Goal: Task Accomplishment & Management: Complete application form

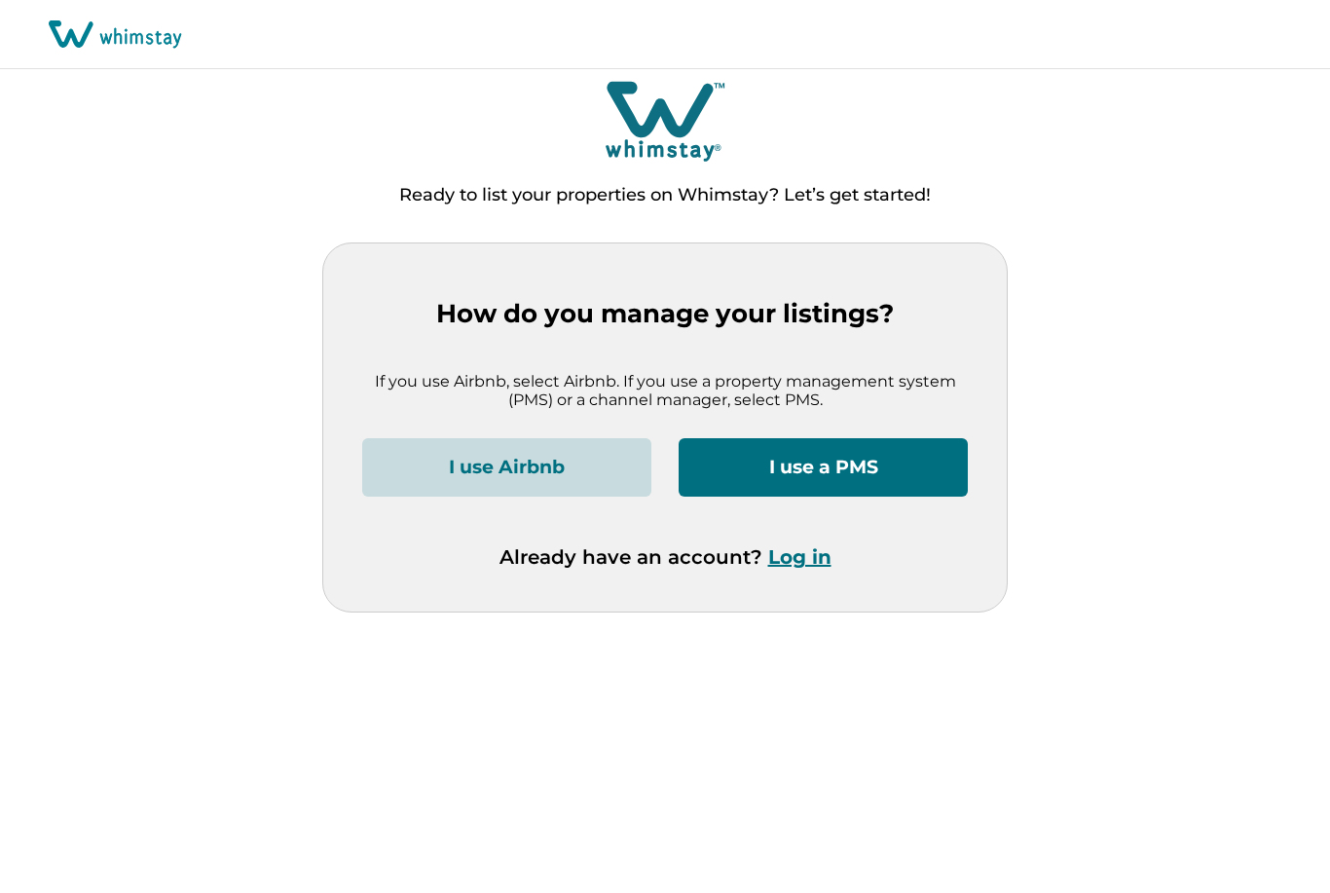
click at [837, 461] on button "I use a PMS" at bounding box center [823, 467] width 289 height 58
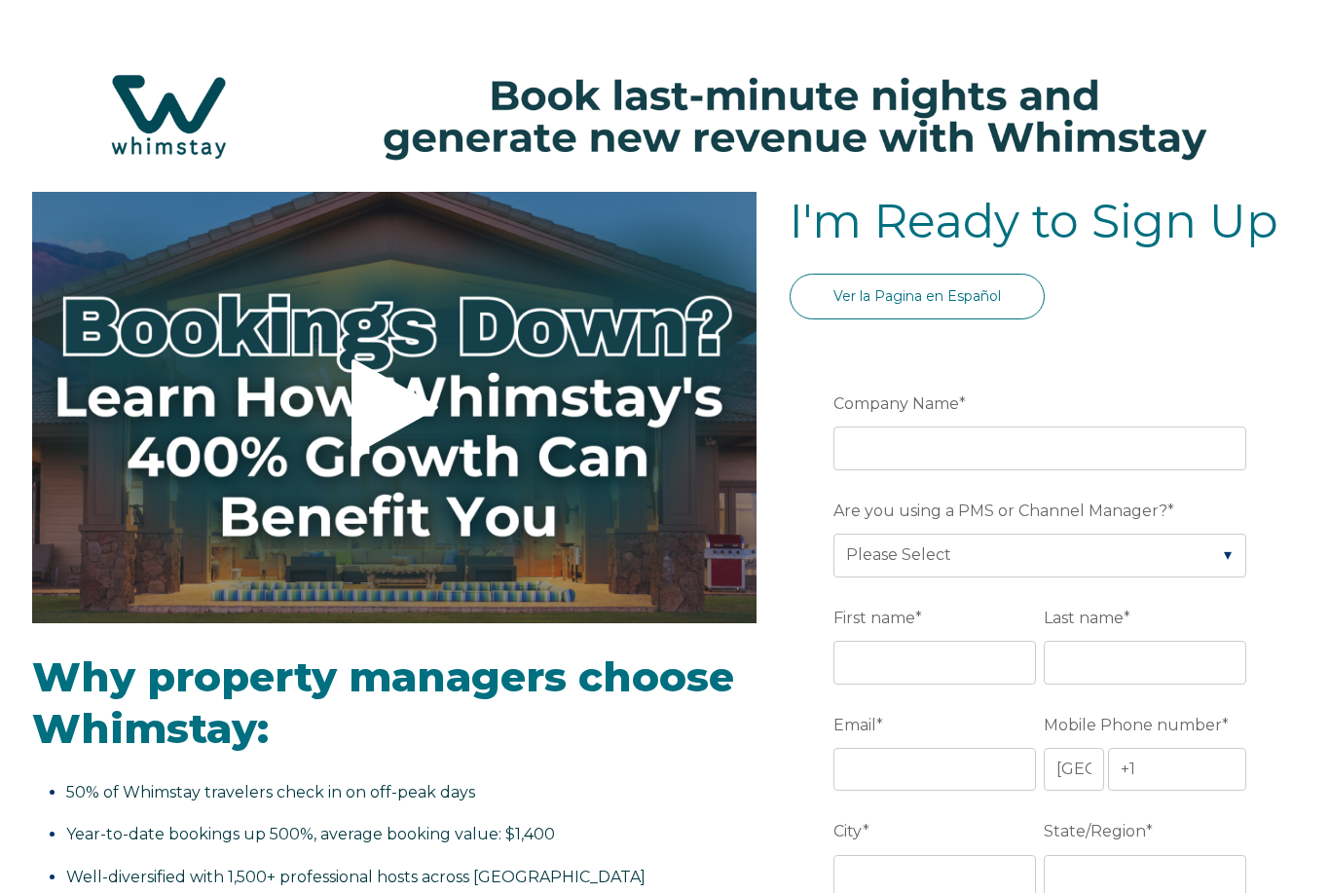
select select "US"
select select "Standard"
select select "US"
select select "Standard"
click at [943, 459] on input "Company Name *" at bounding box center [1039, 447] width 413 height 43
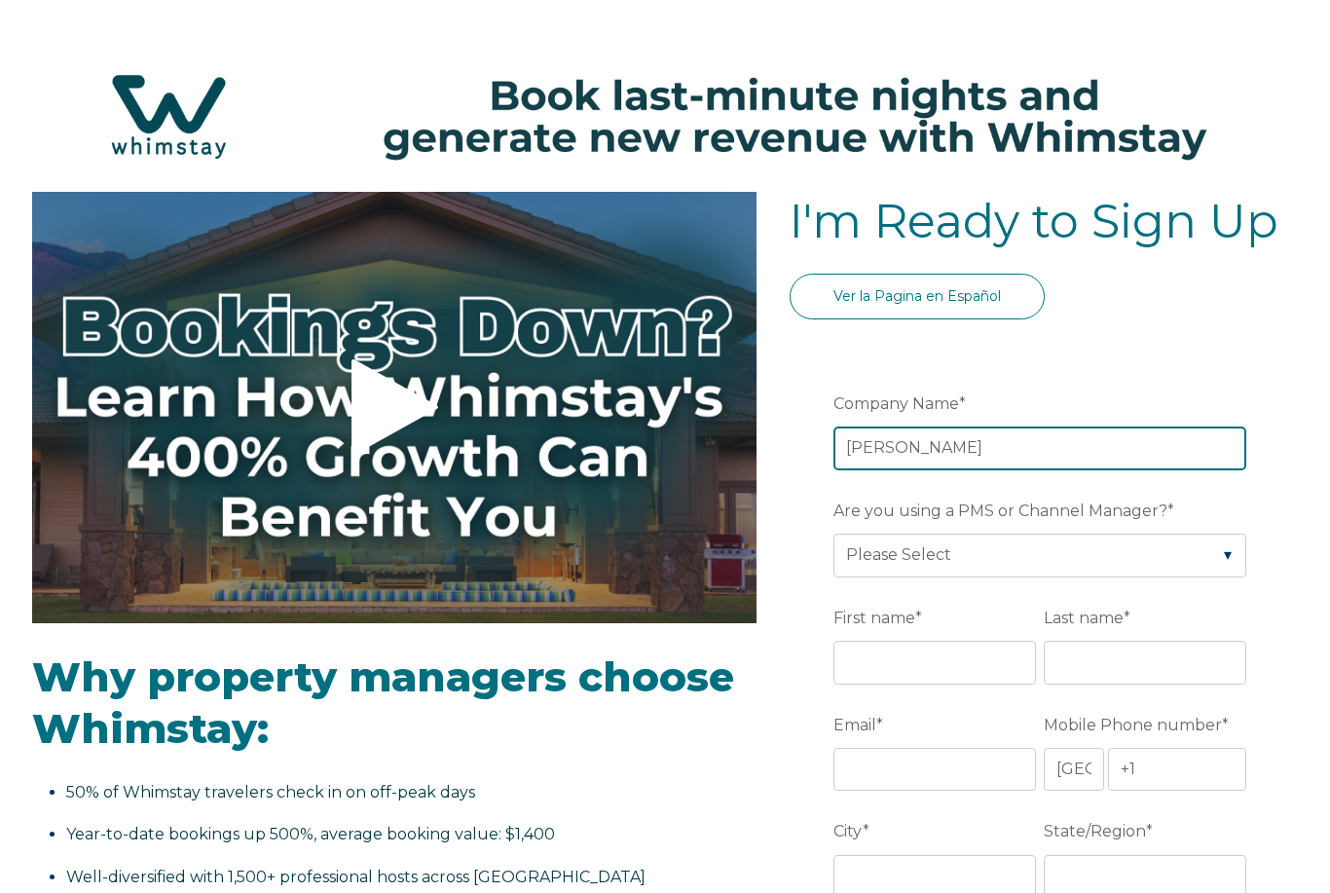
type input "[PERSON_NAME]"
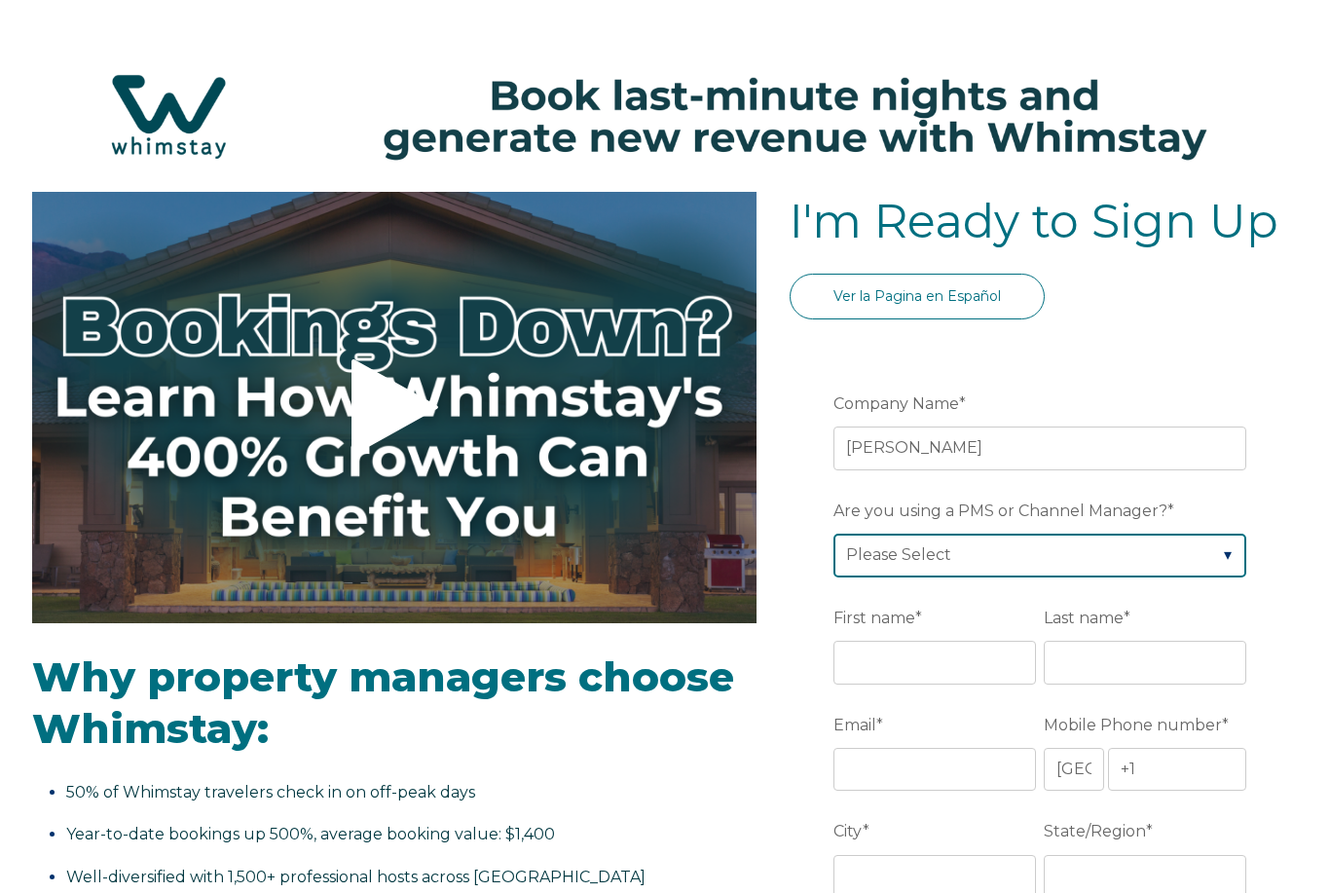
select select "Hostaway"
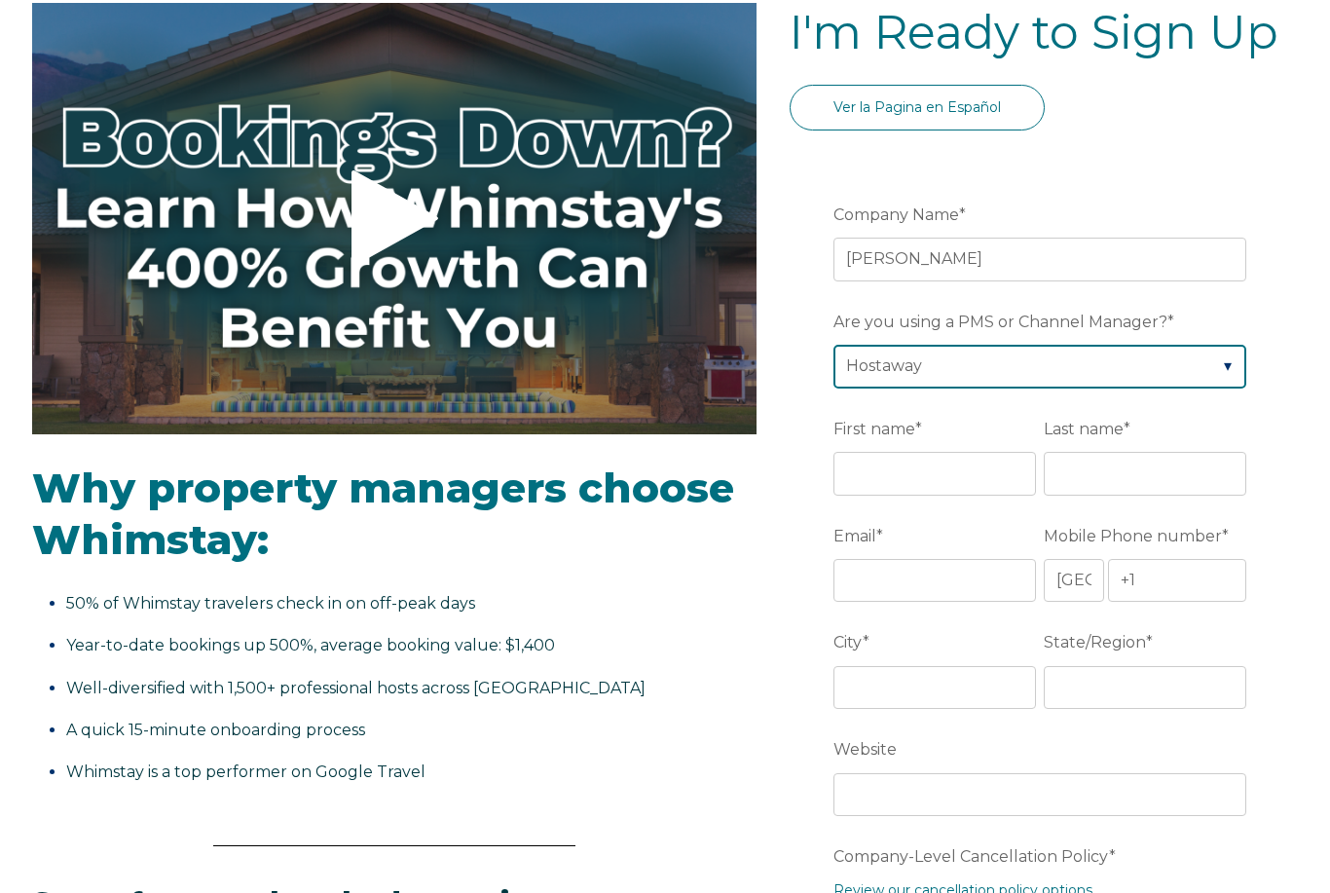
scroll to position [259, 0]
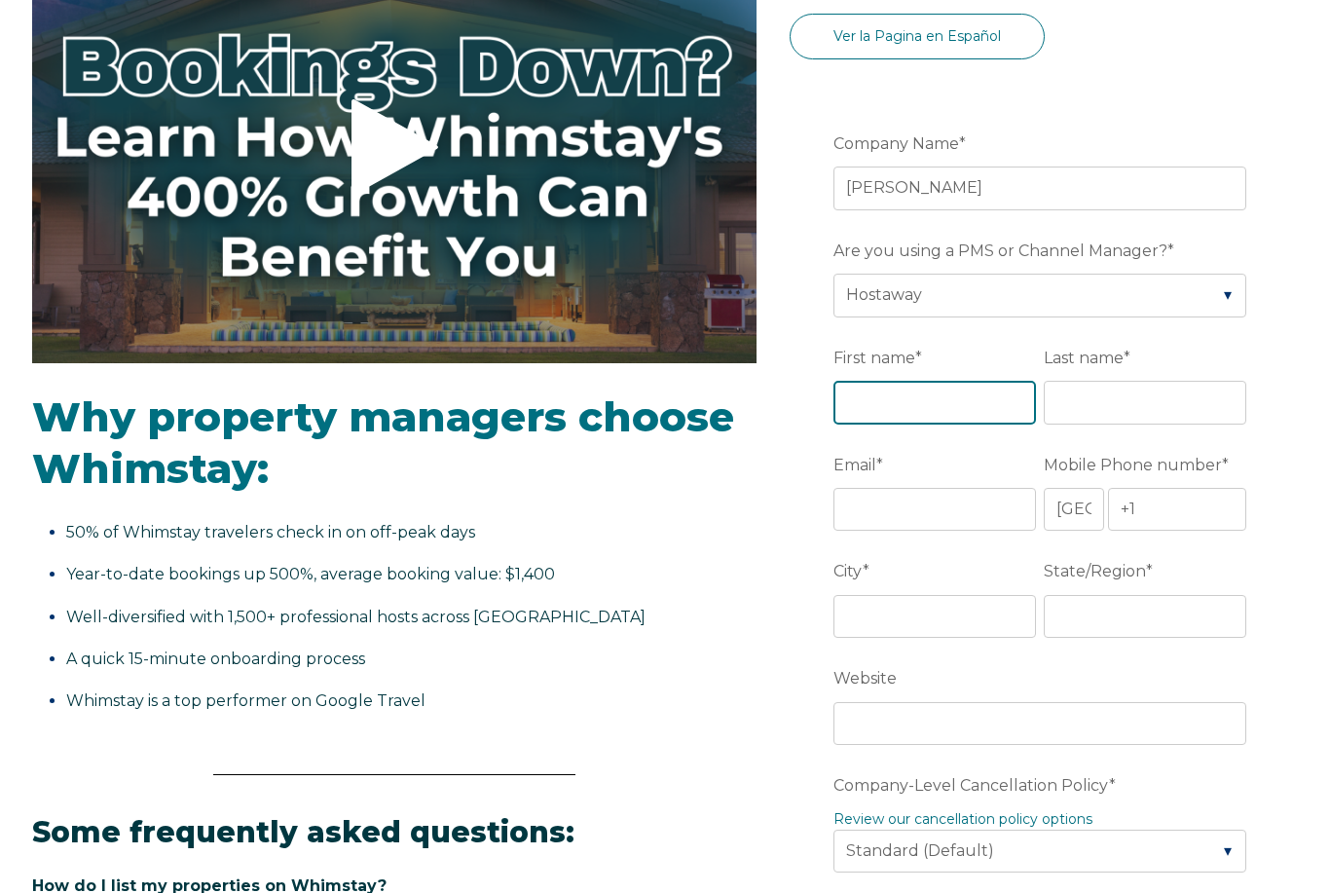
click at [923, 413] on input "First name *" at bounding box center [934, 403] width 203 height 43
type input "[PERSON_NAME]"
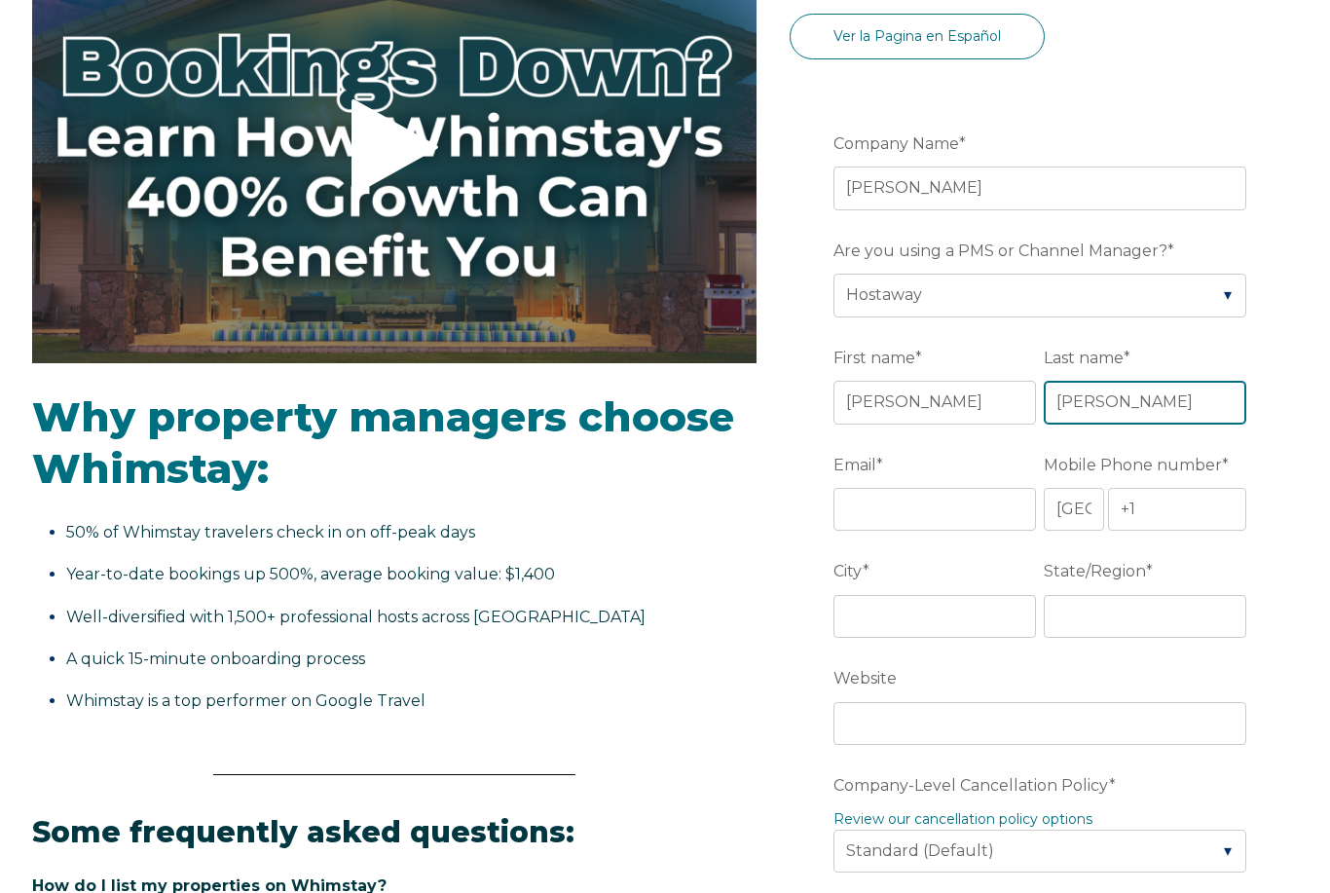
type input "[PERSON_NAME]"
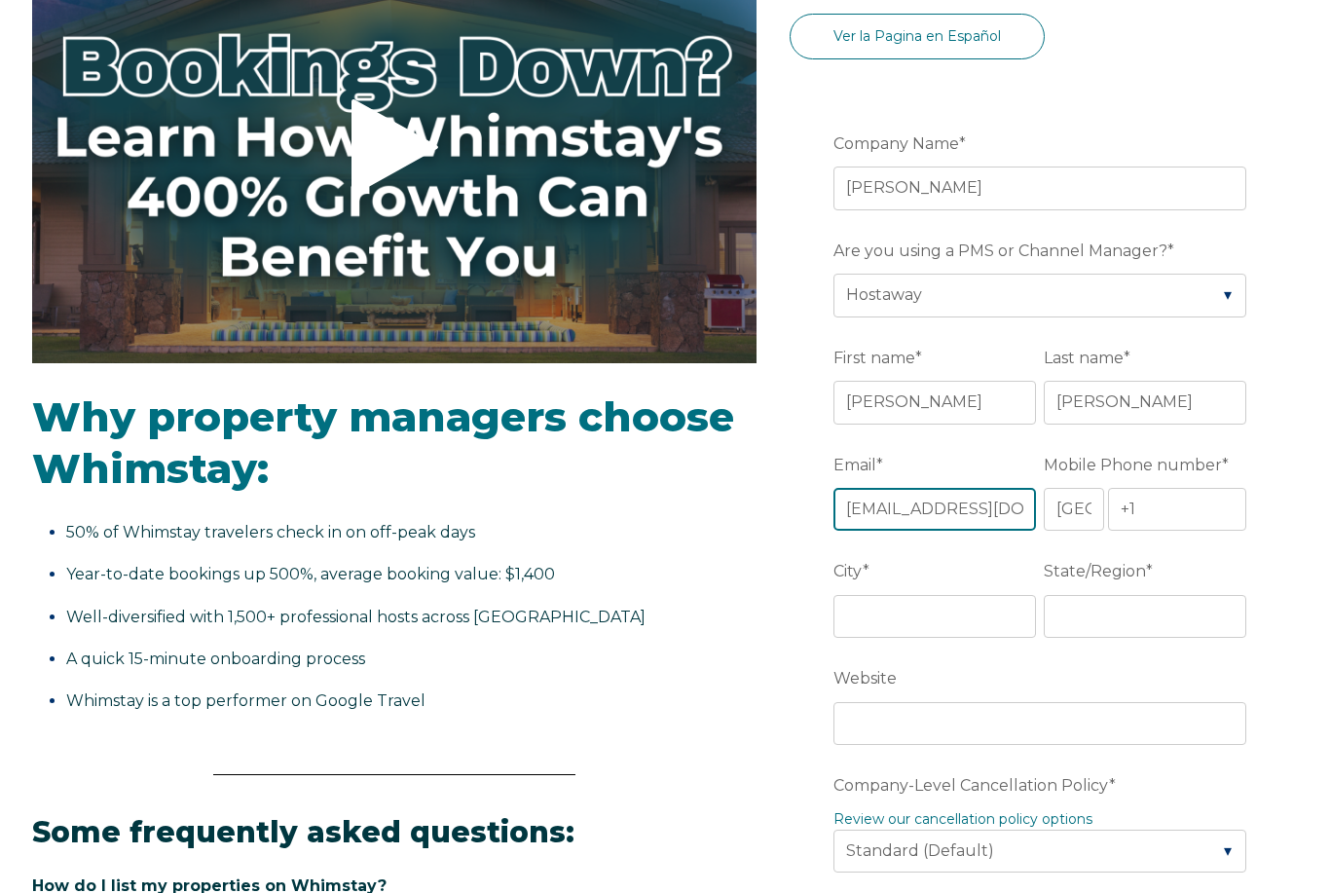
type input "[EMAIL_ADDRESS][DOMAIN_NAME]"
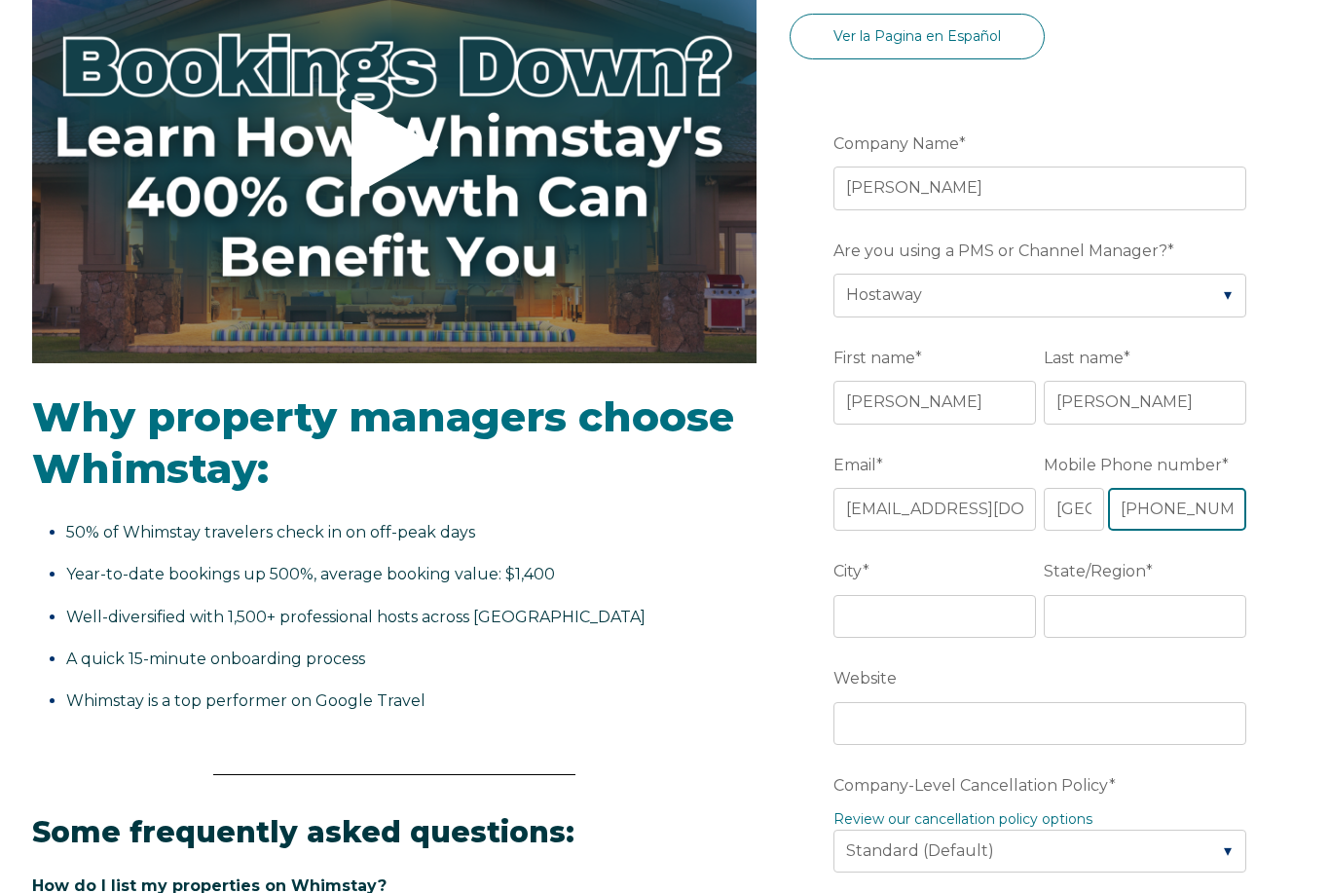
type input "[PHONE_NUMBER]"
type input "W"
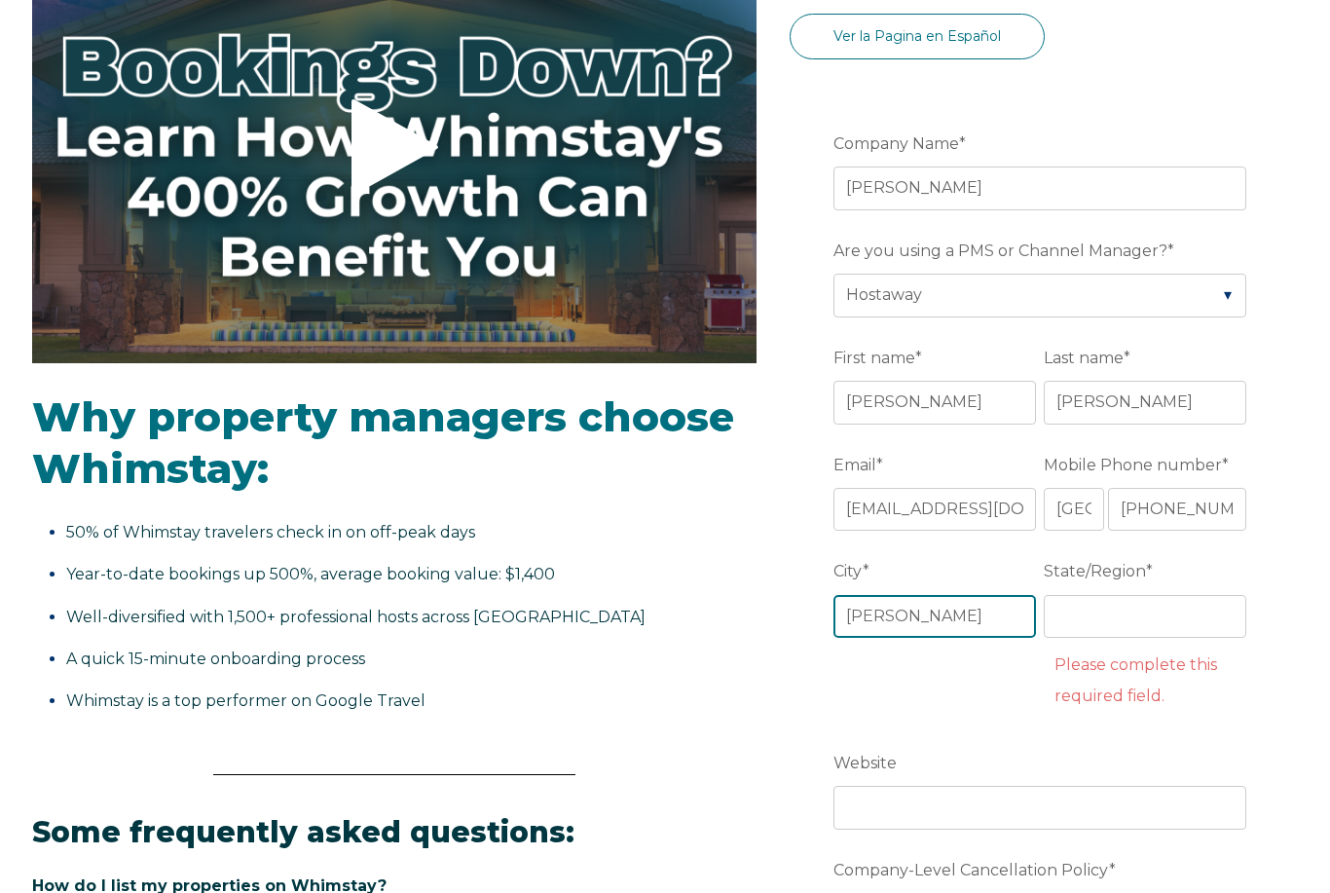
type input "J"
type input "[GEOGRAPHIC_DATA]"
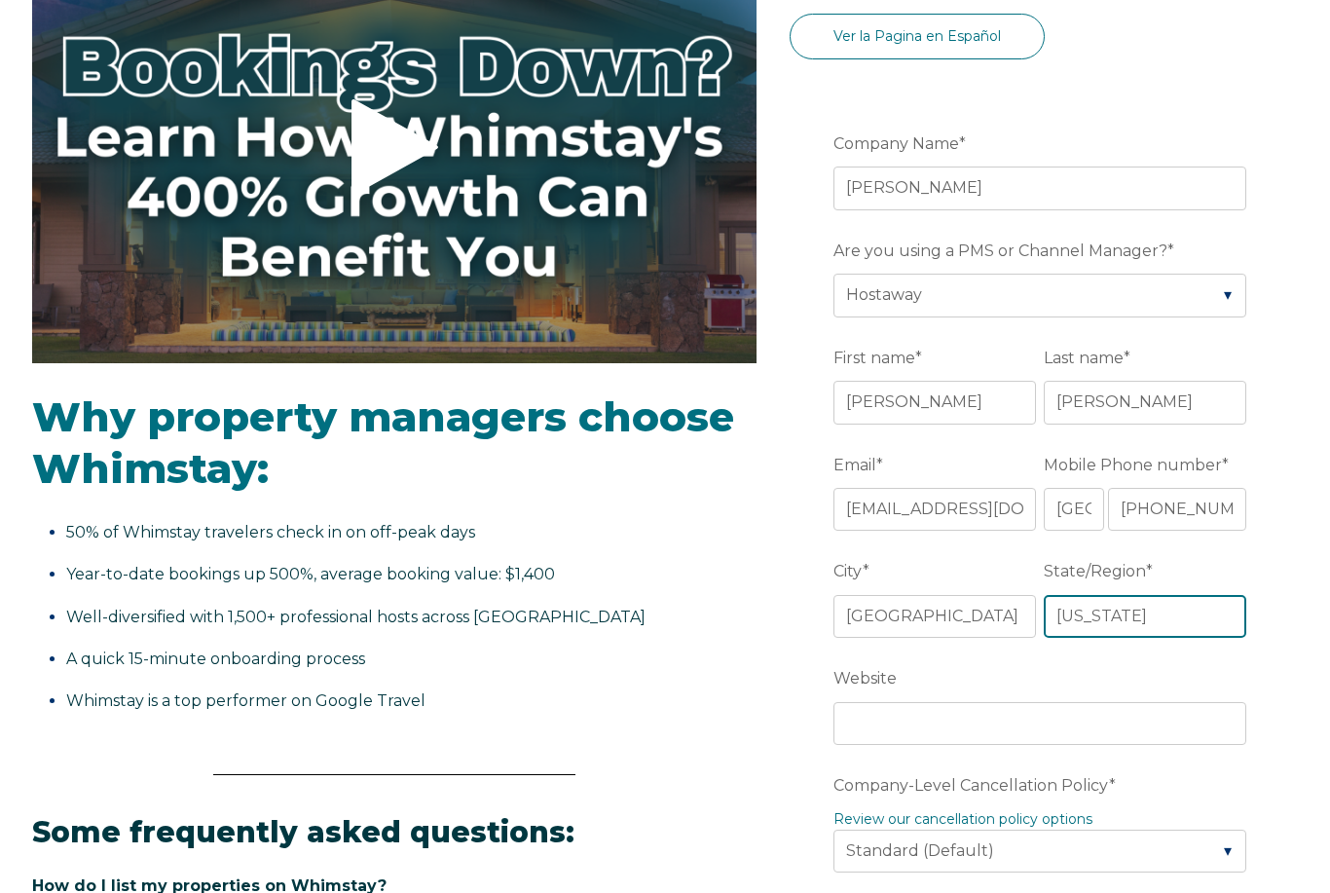
type input "[US_STATE]"
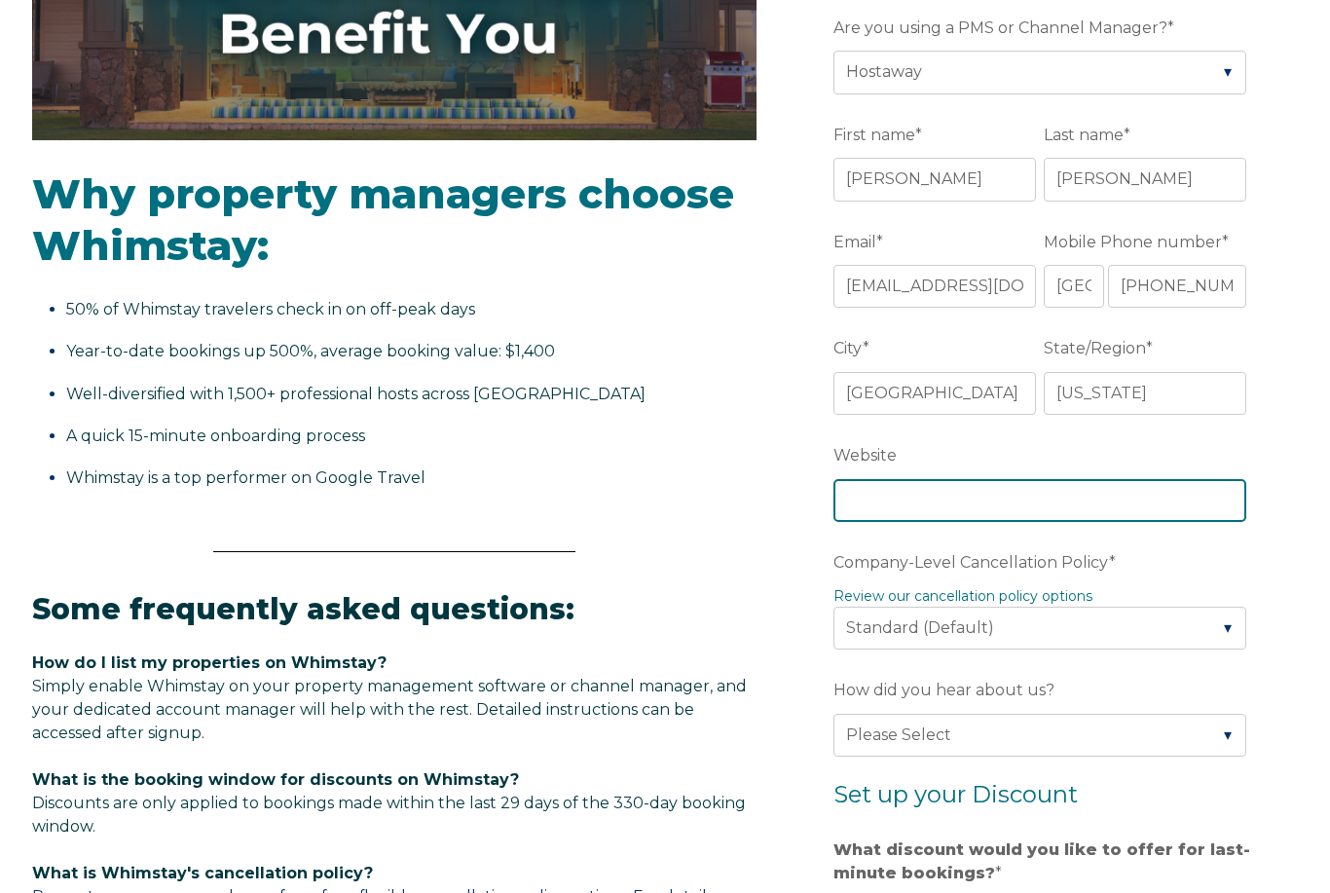
scroll to position [558, 0]
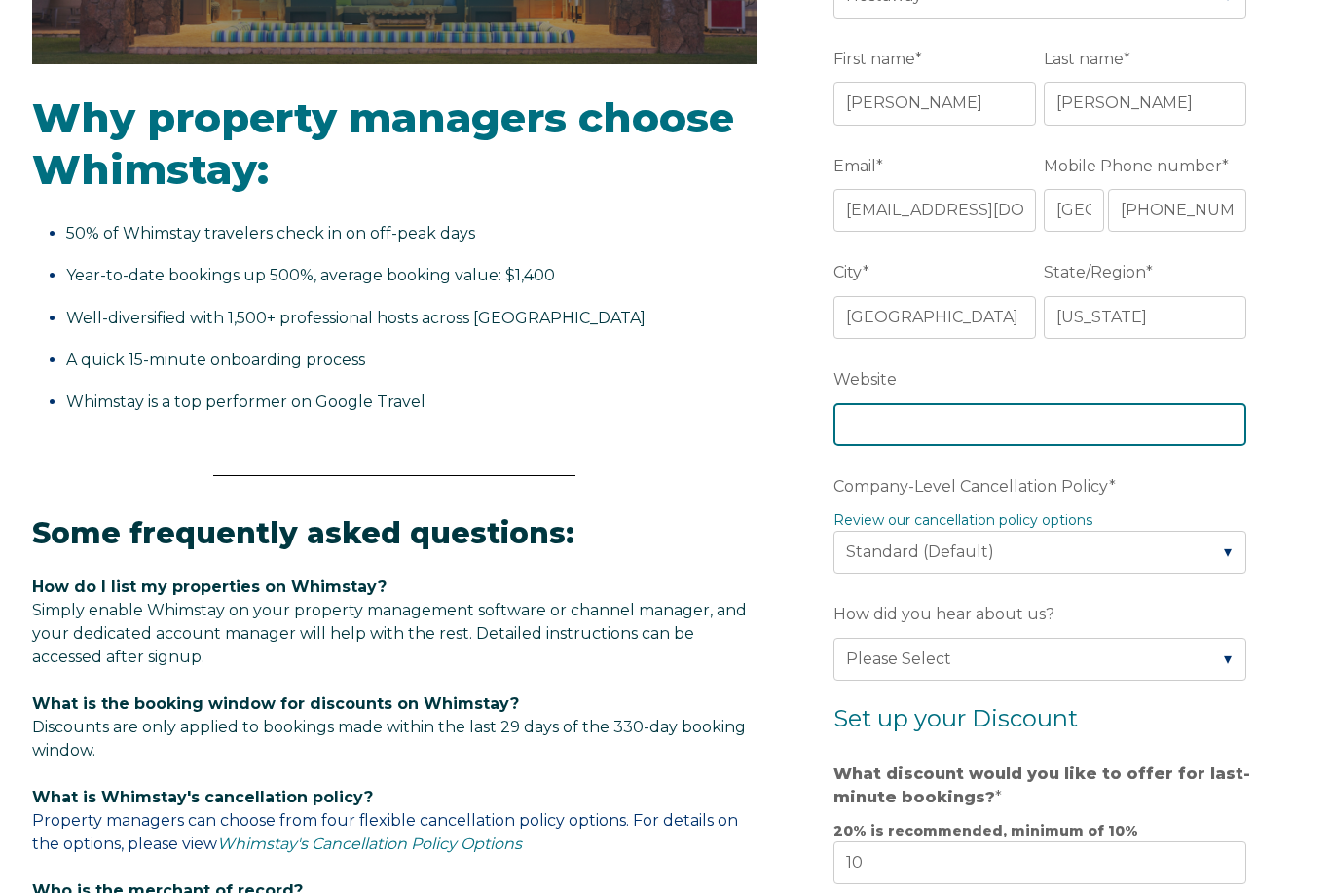
paste input "[URL][DOMAIN_NAME]"
type input "[URL][DOMAIN_NAME]"
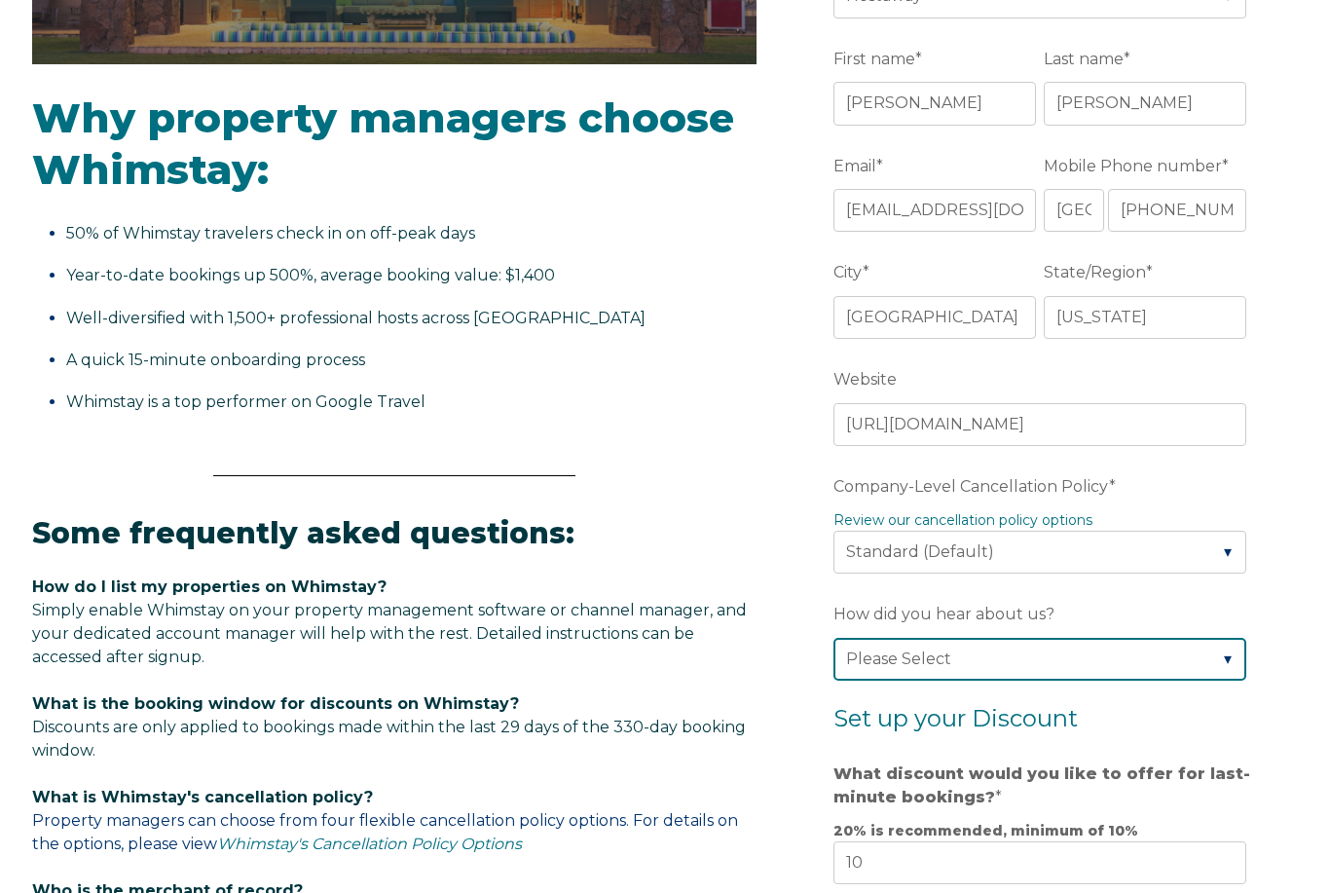
select select "Other"
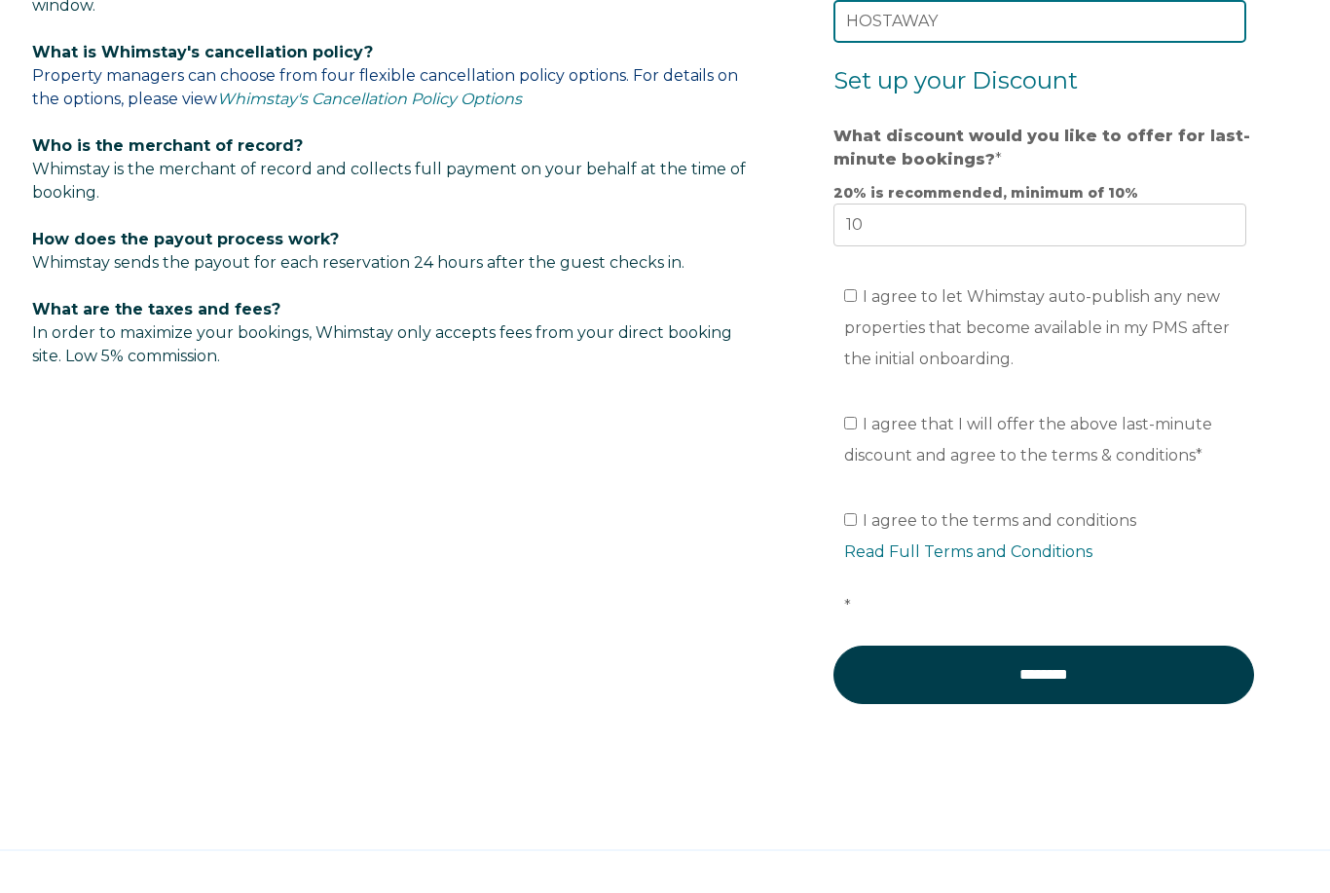
scroll to position [1304, 0]
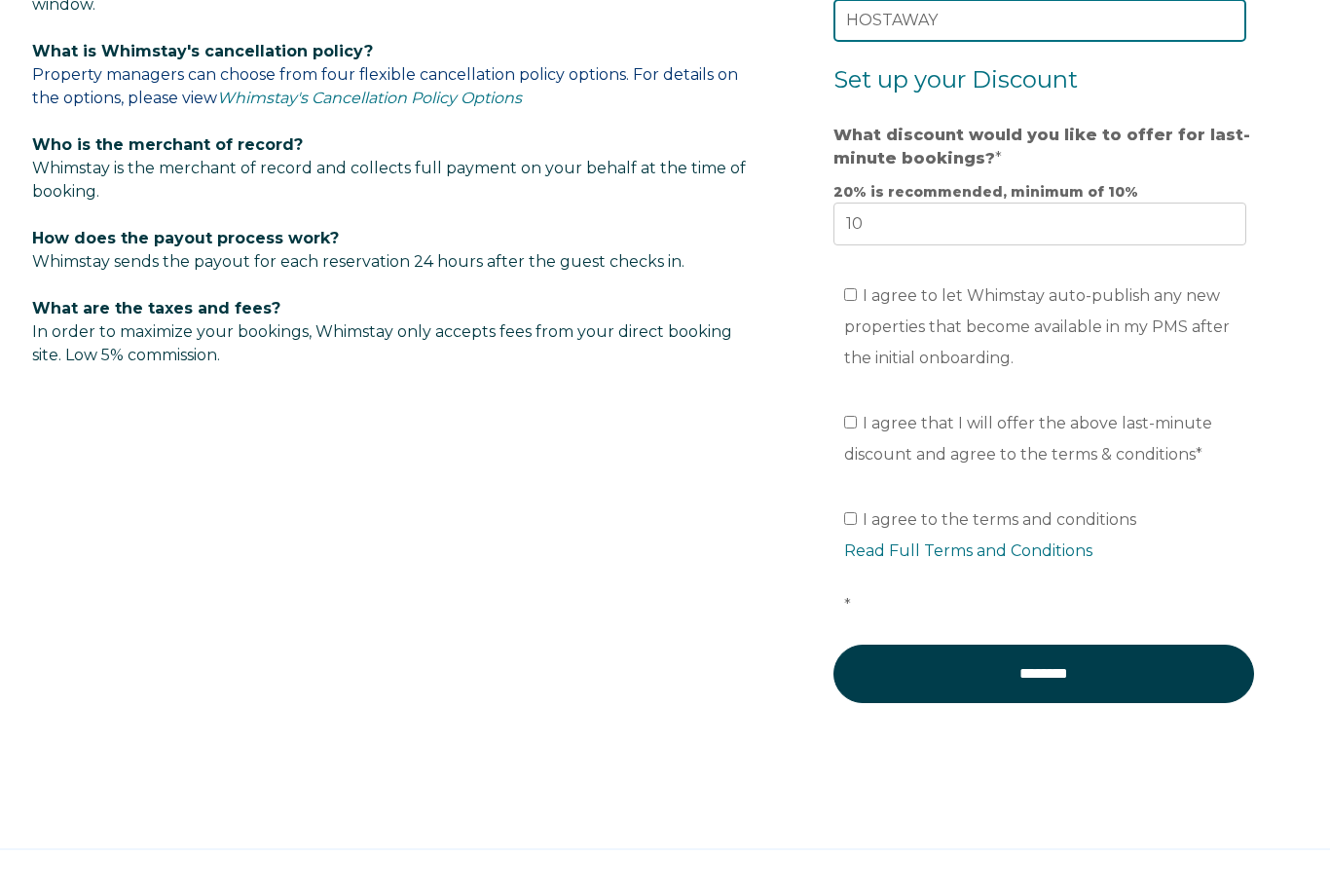
type input "HOSTAWAY"
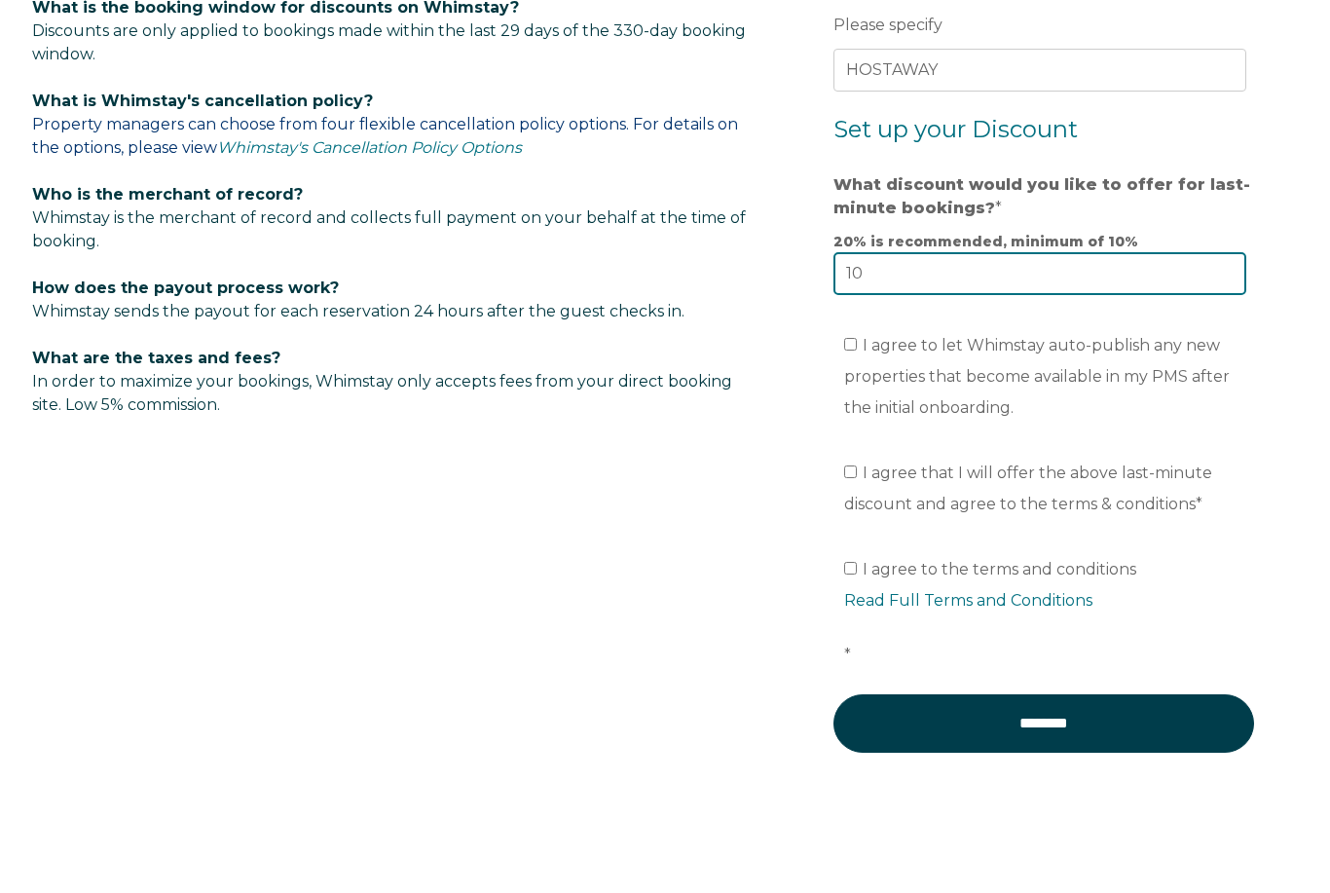
scroll to position [1255, 0]
type input "1"
type input "10"
drag, startPoint x: 840, startPoint y: 452, endPoint x: 841, endPoint y: 481, distance: 29.2
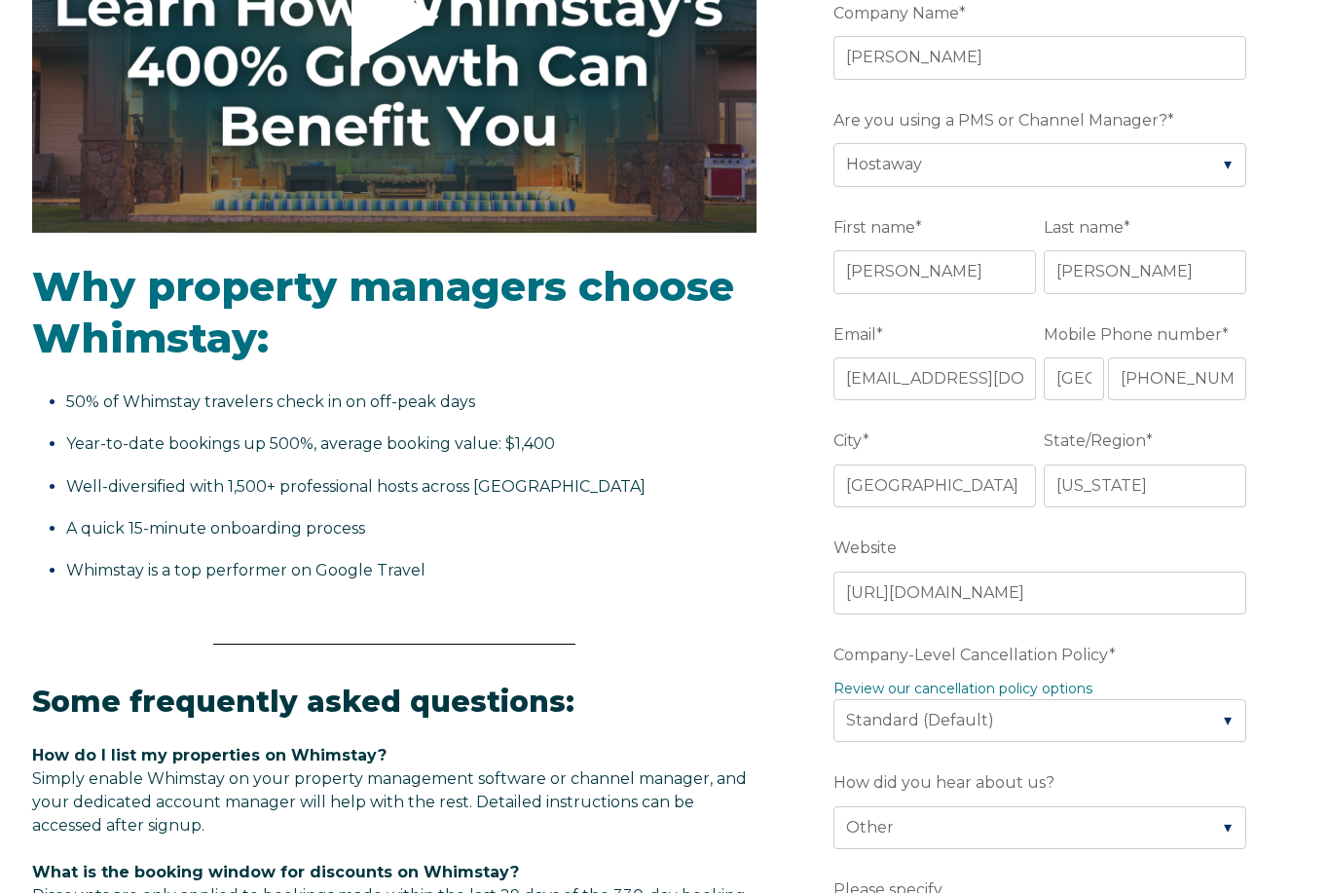
scroll to position [0, 0]
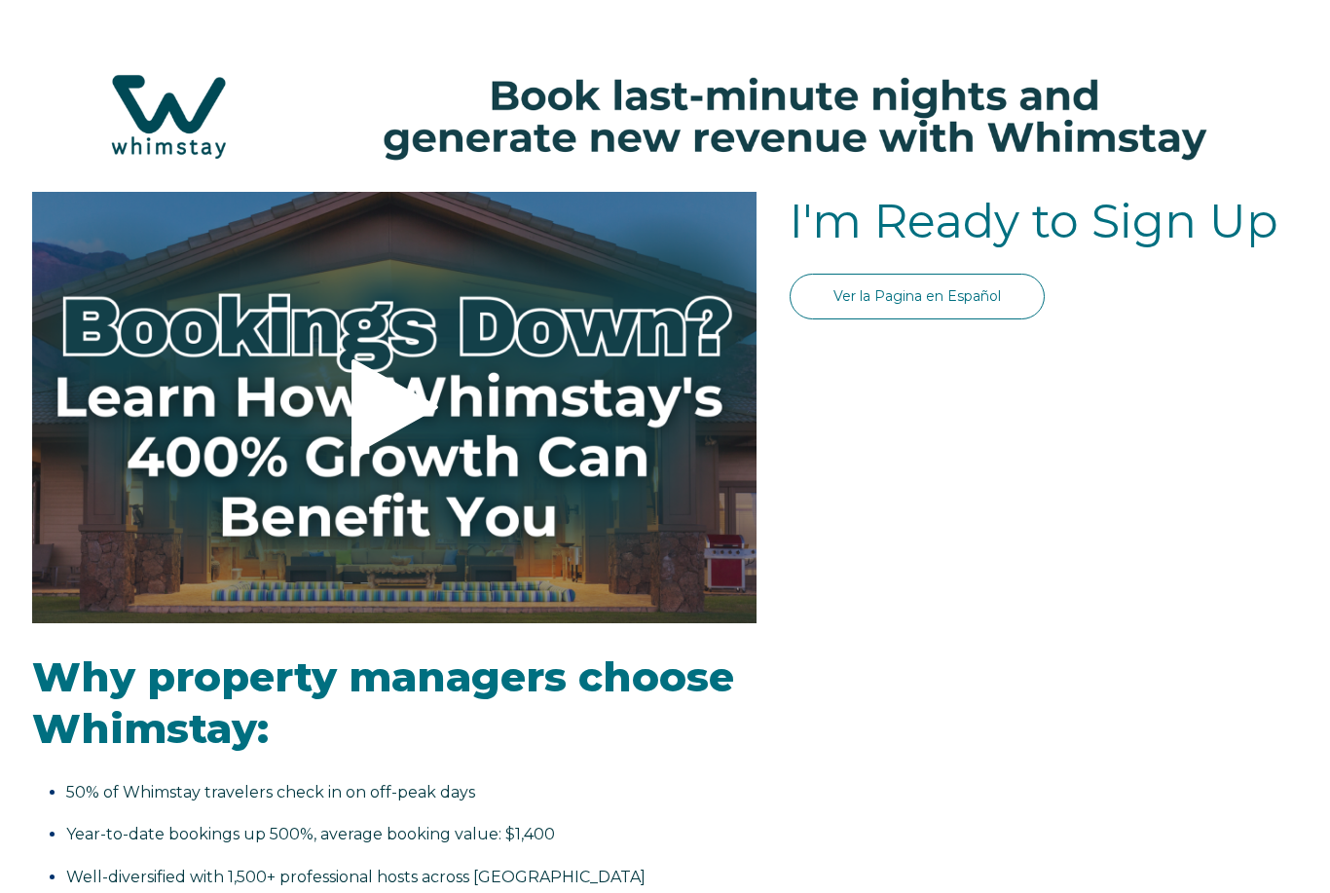
select select "US"
select select "Standard"
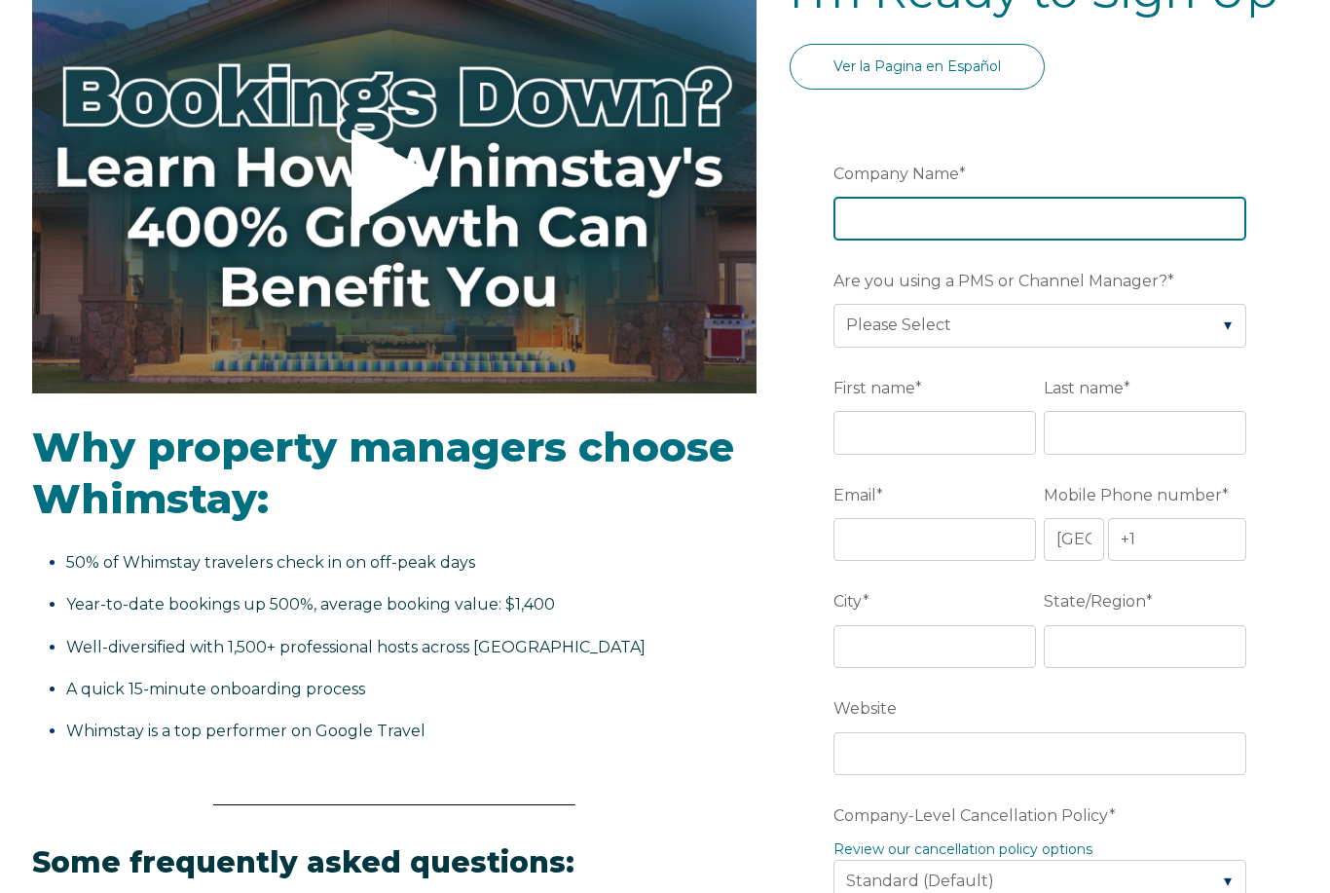
click at [888, 206] on input "Company Name *" at bounding box center [1039, 219] width 413 height 43
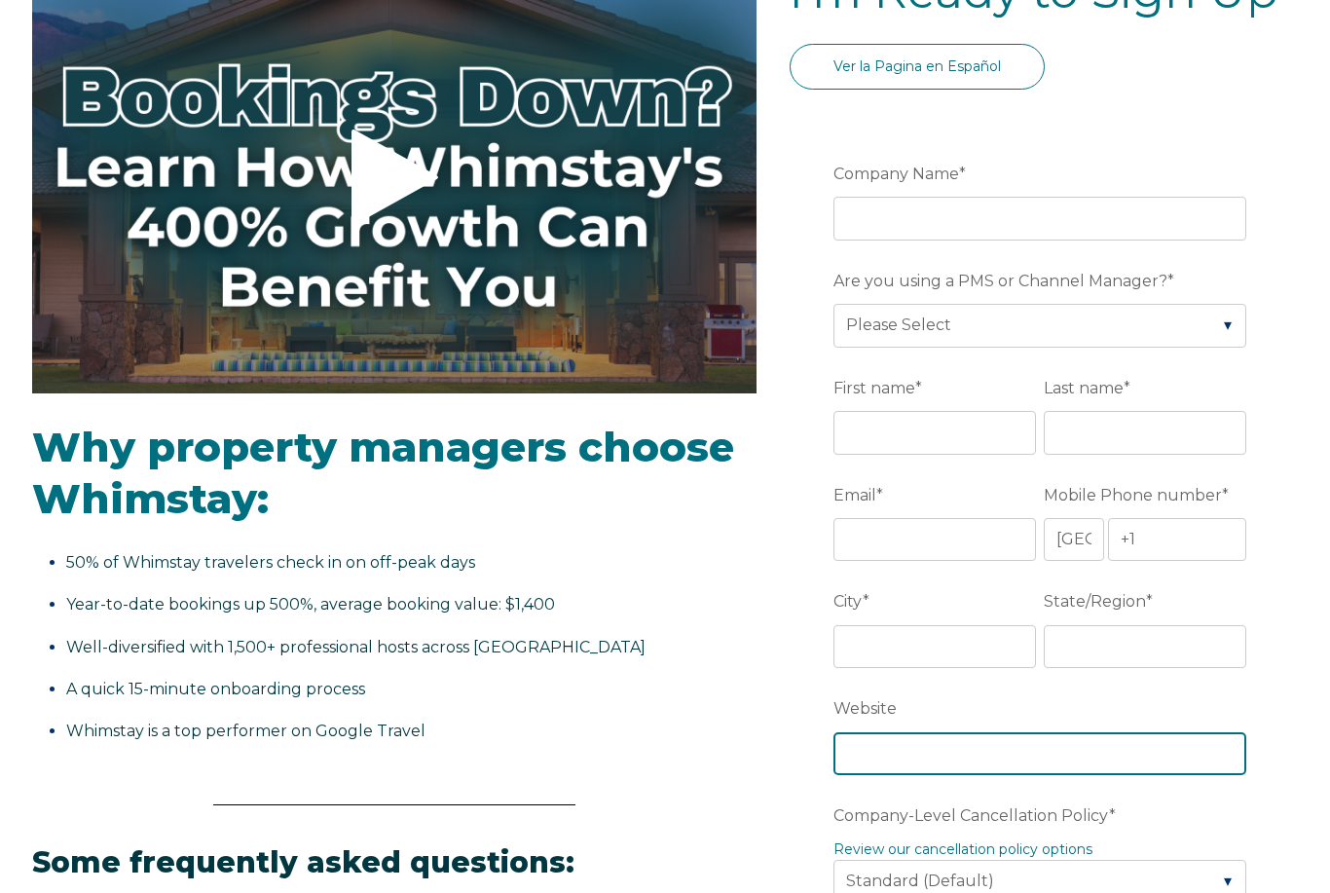
click at [868, 752] on div "Website" at bounding box center [1043, 733] width 421 height 84
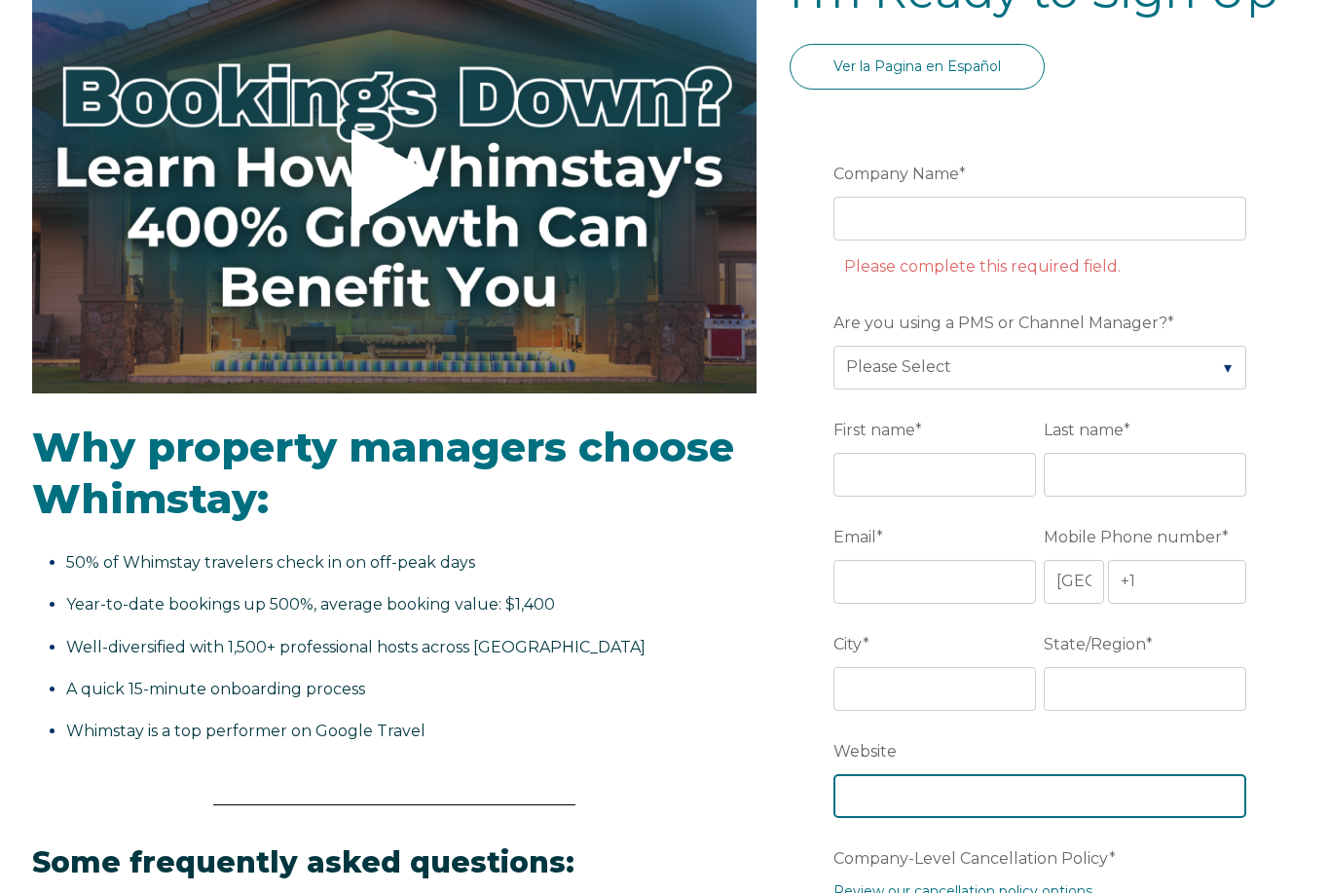
paste input "[URL][DOMAIN_NAME]"
type input "[URL][DOMAIN_NAME]"
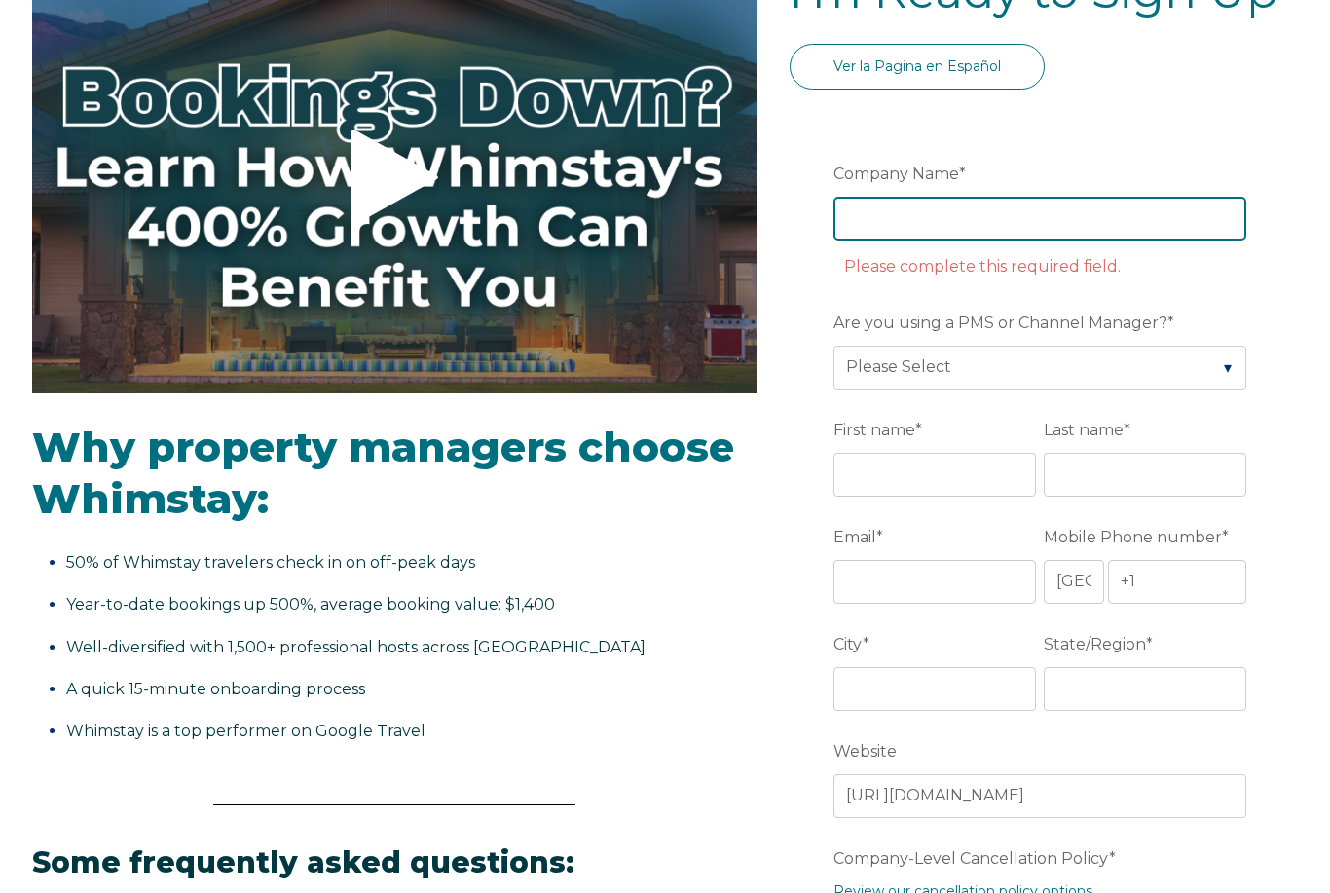
click at [947, 207] on input "Company Name *" at bounding box center [1039, 218] width 413 height 43
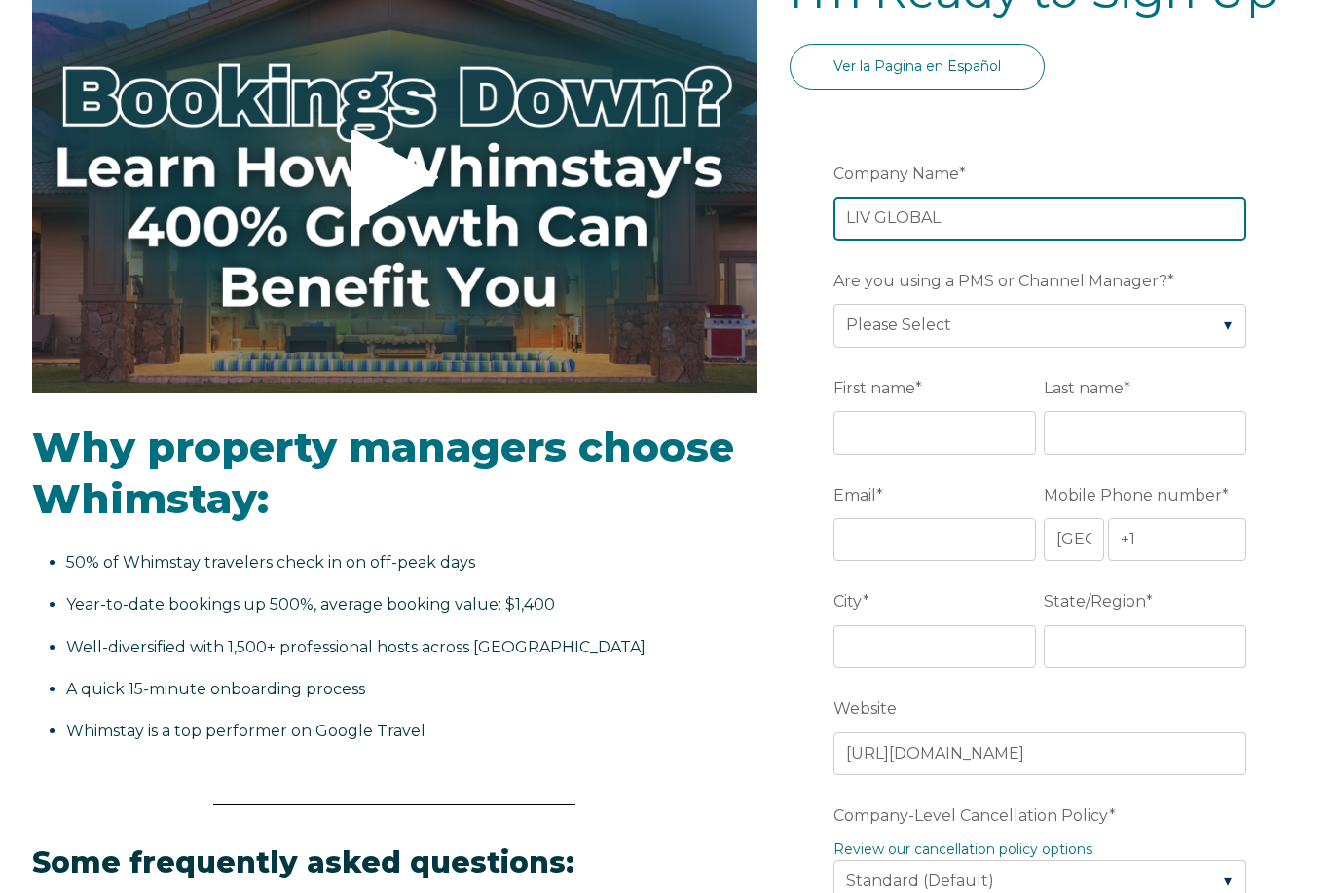
type input "LIV GLOBAL"
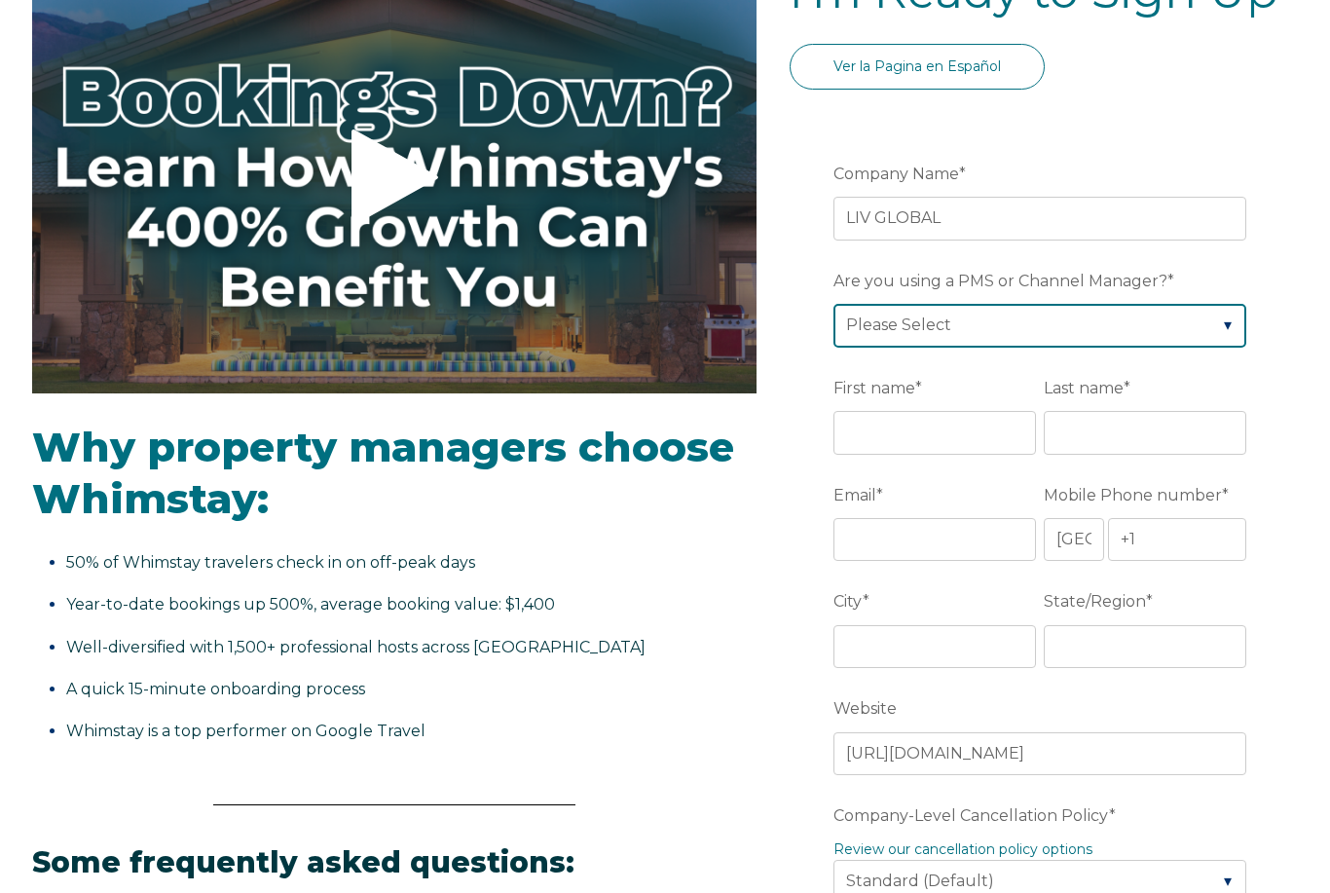
select select "Hostaway"
click at [982, 405] on label "First name *" at bounding box center [938, 388] width 210 height 35
click at [982, 411] on input "First name *" at bounding box center [934, 432] width 203 height 43
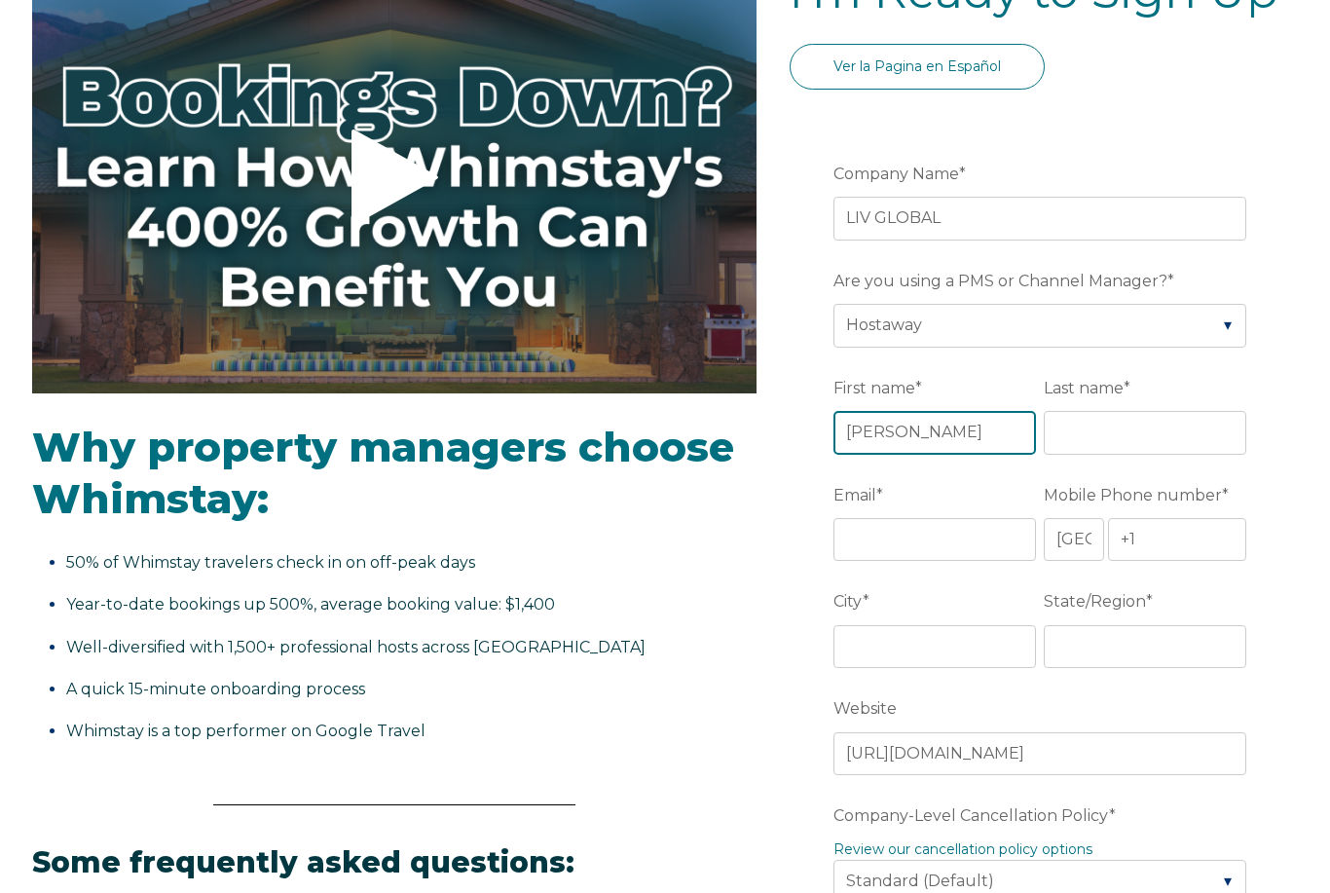
type input "[PERSON_NAME]"
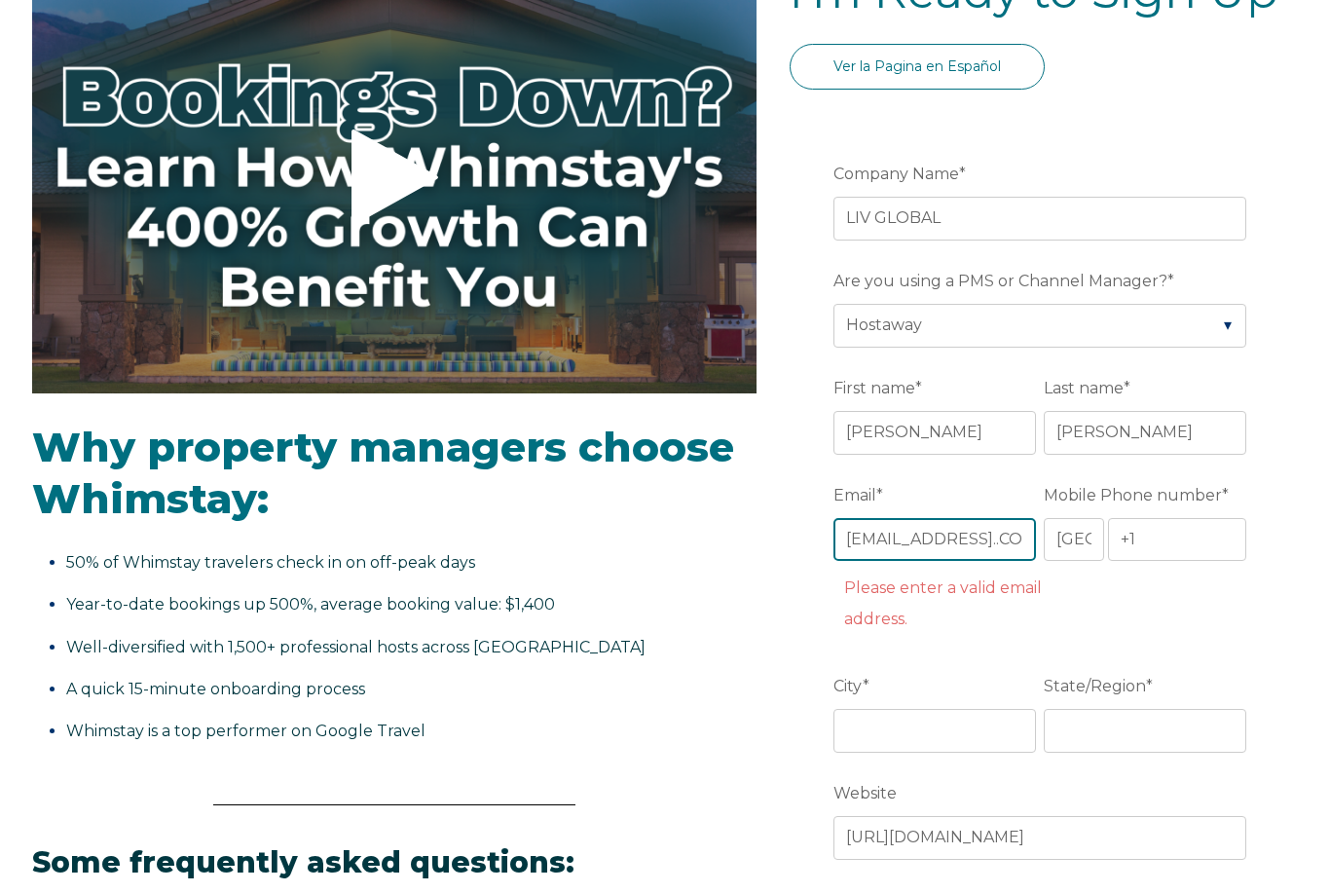
click at [981, 545] on input "D.RHODEN1972@GMAIL..COM" at bounding box center [934, 539] width 203 height 43
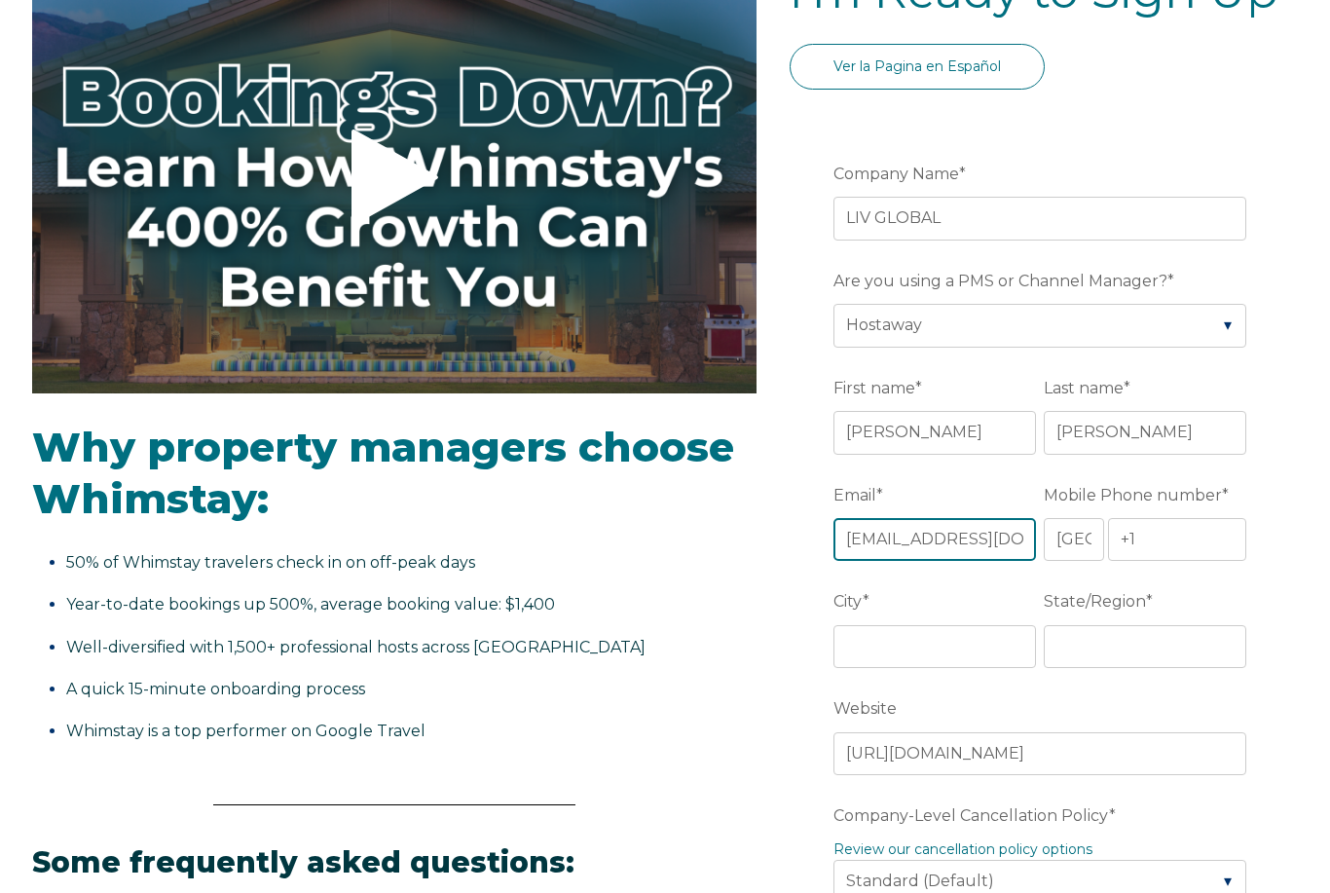
type input "[EMAIL_ADDRESS][DOMAIN_NAME]"
click at [1157, 549] on input "+1" at bounding box center [1177, 539] width 138 height 43
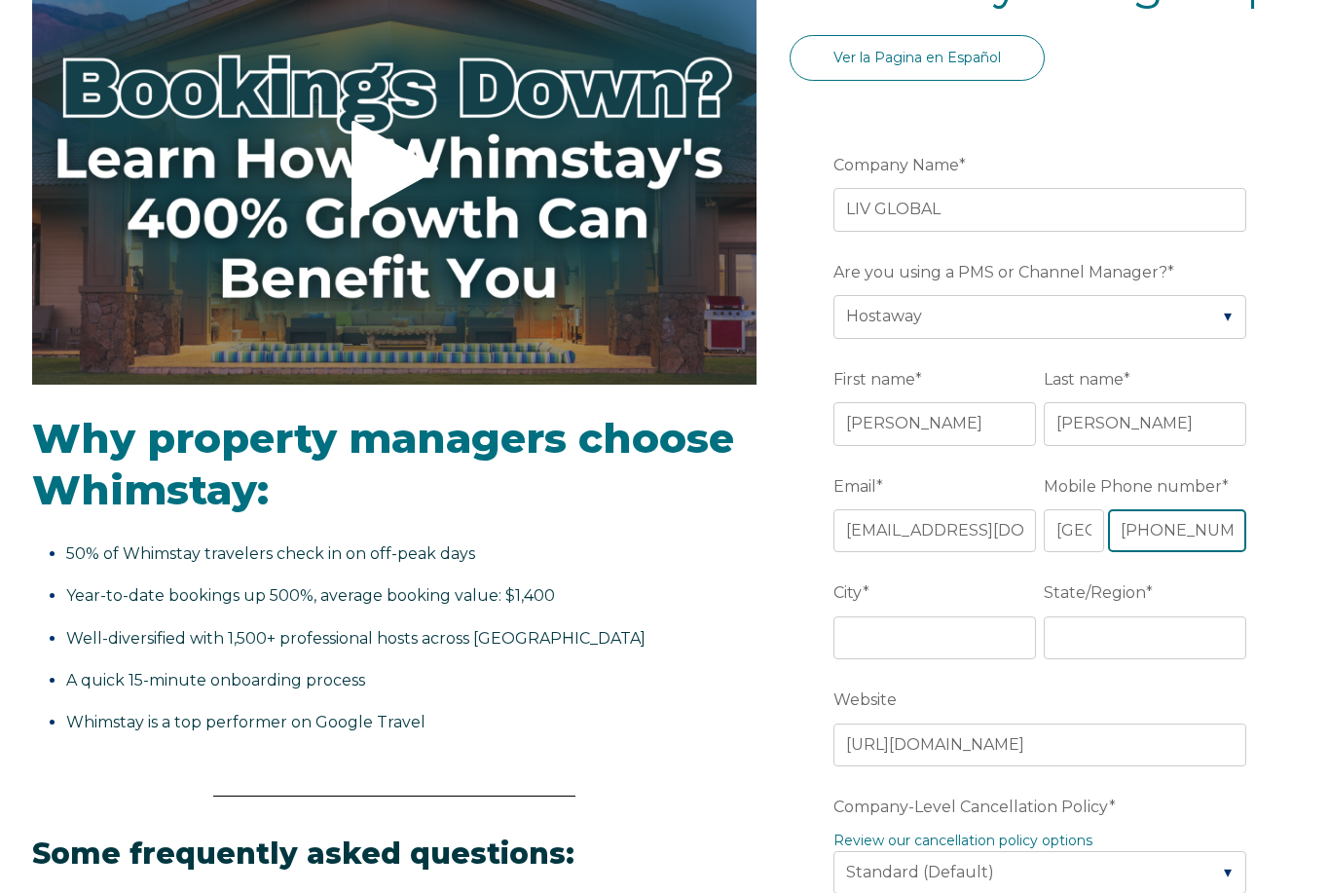
scroll to position [422, 0]
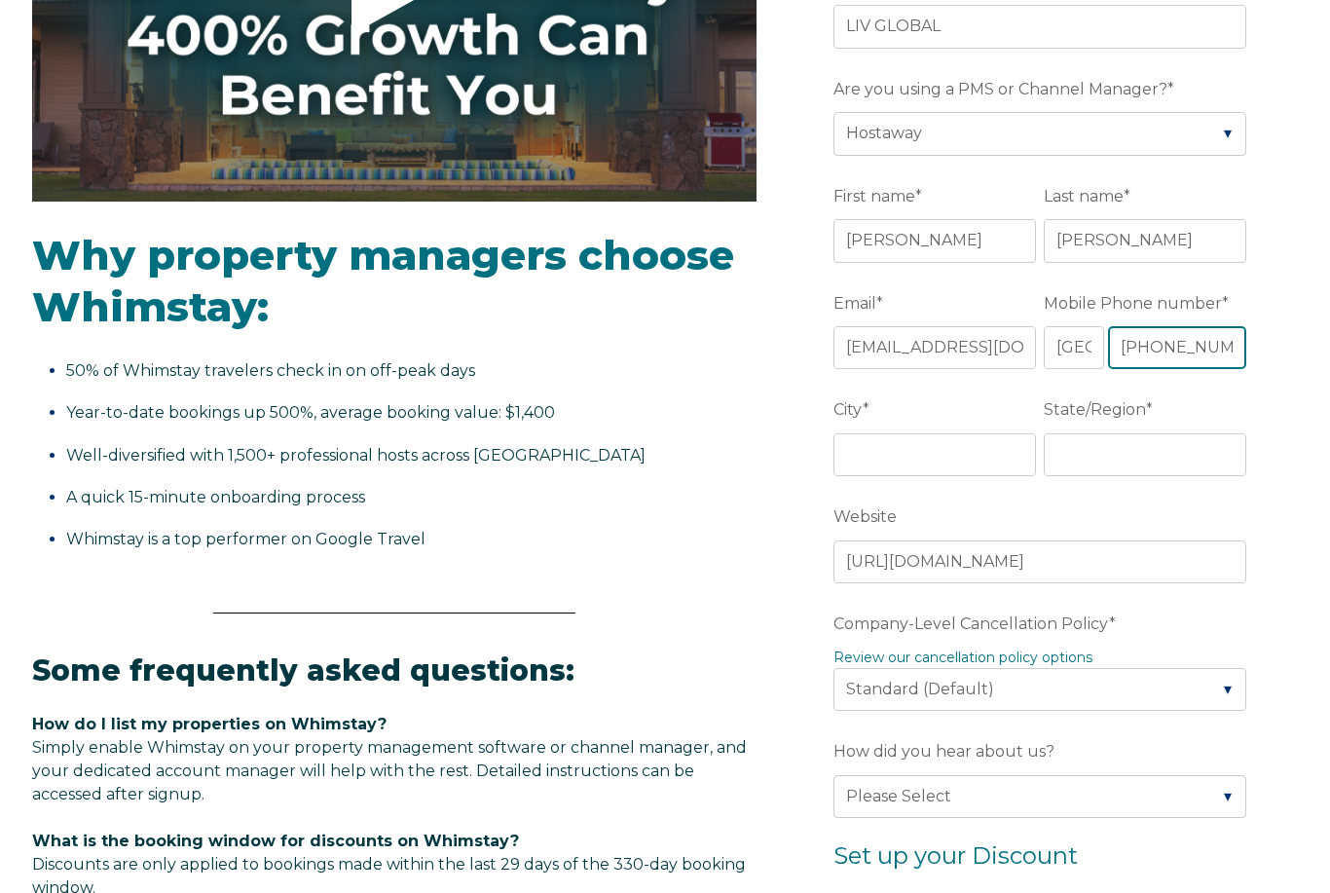
type input "[PHONE_NUMBER]"
click at [962, 469] on input "City *" at bounding box center [934, 454] width 203 height 43
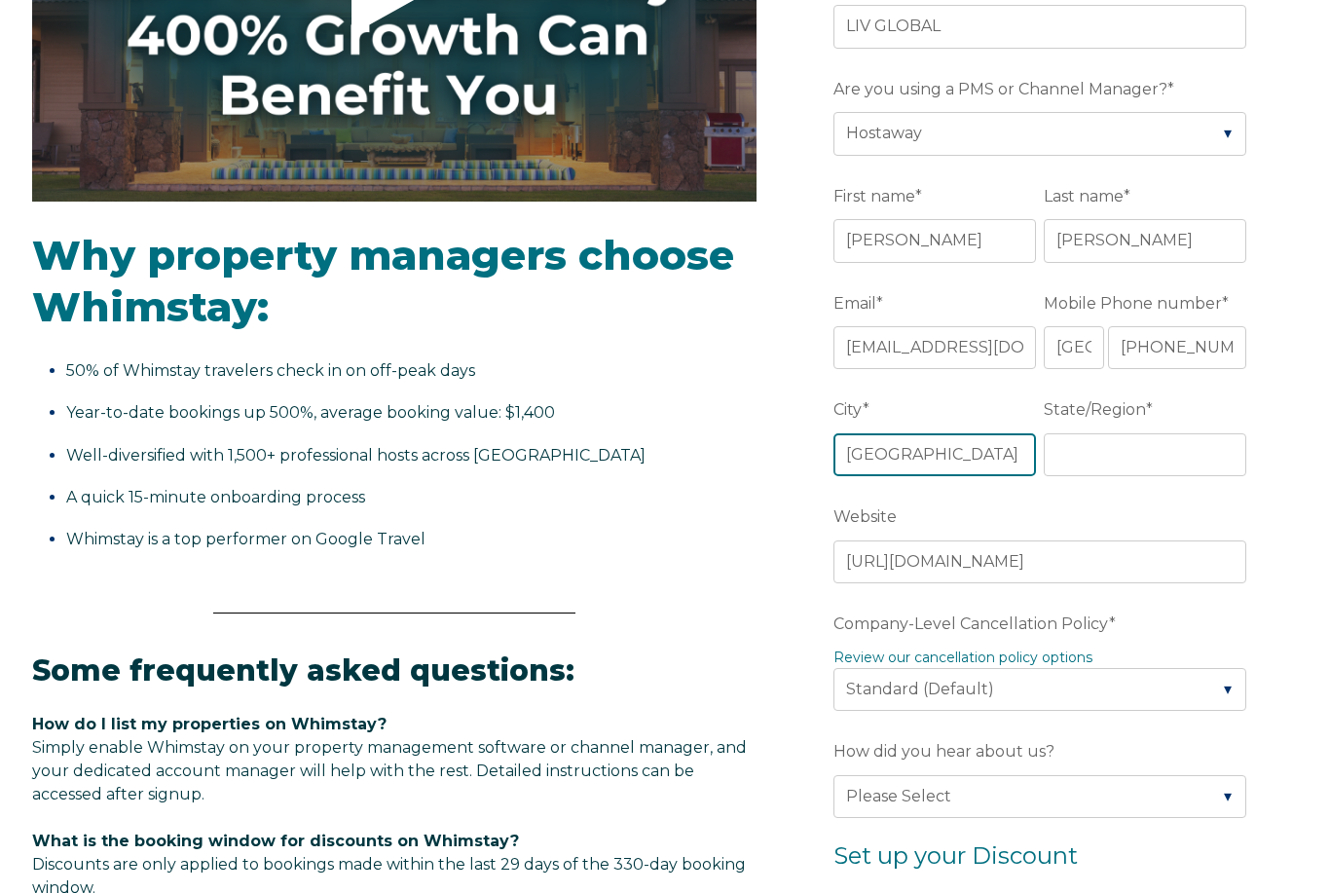
type input "[GEOGRAPHIC_DATA]"
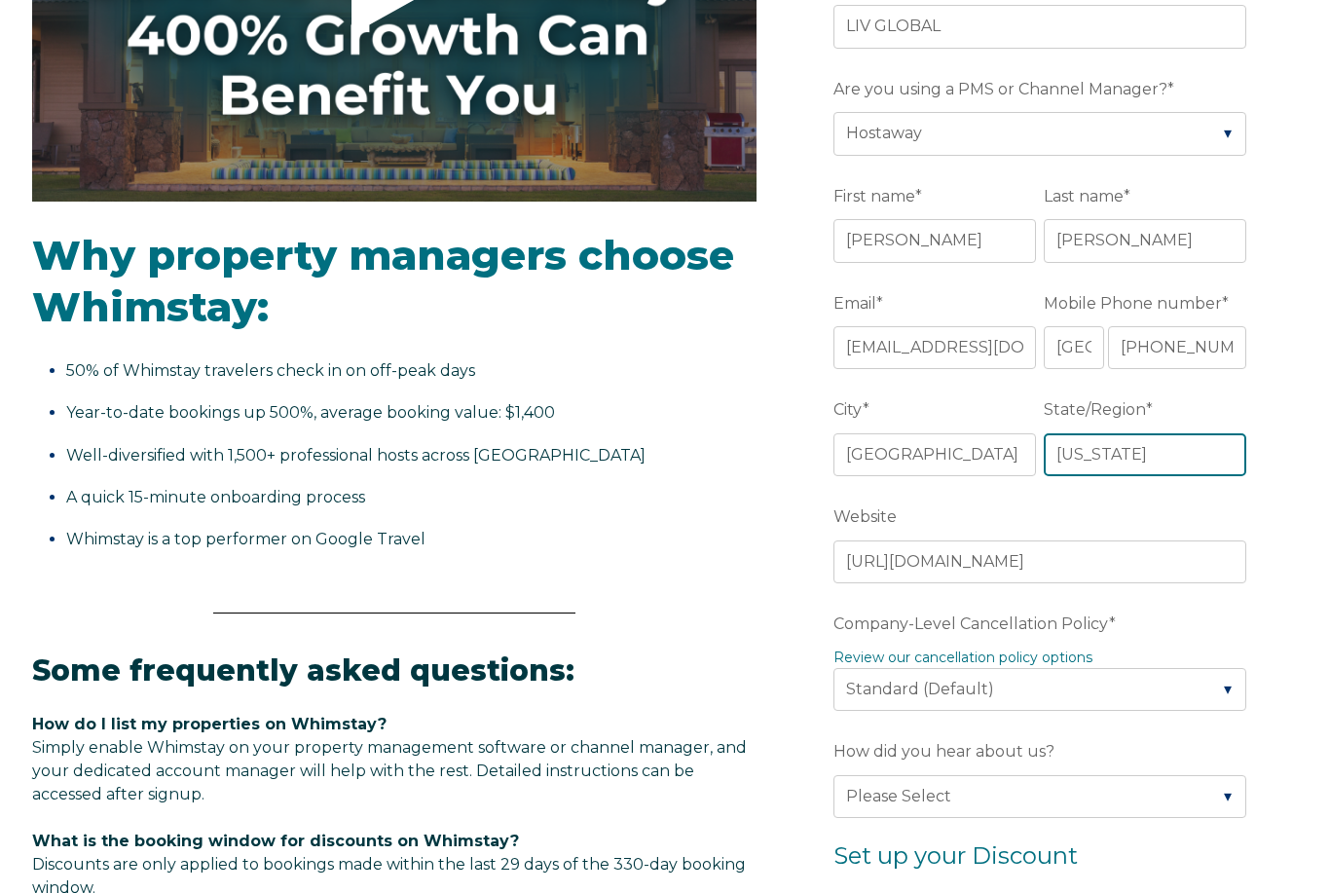
type input "[US_STATE]"
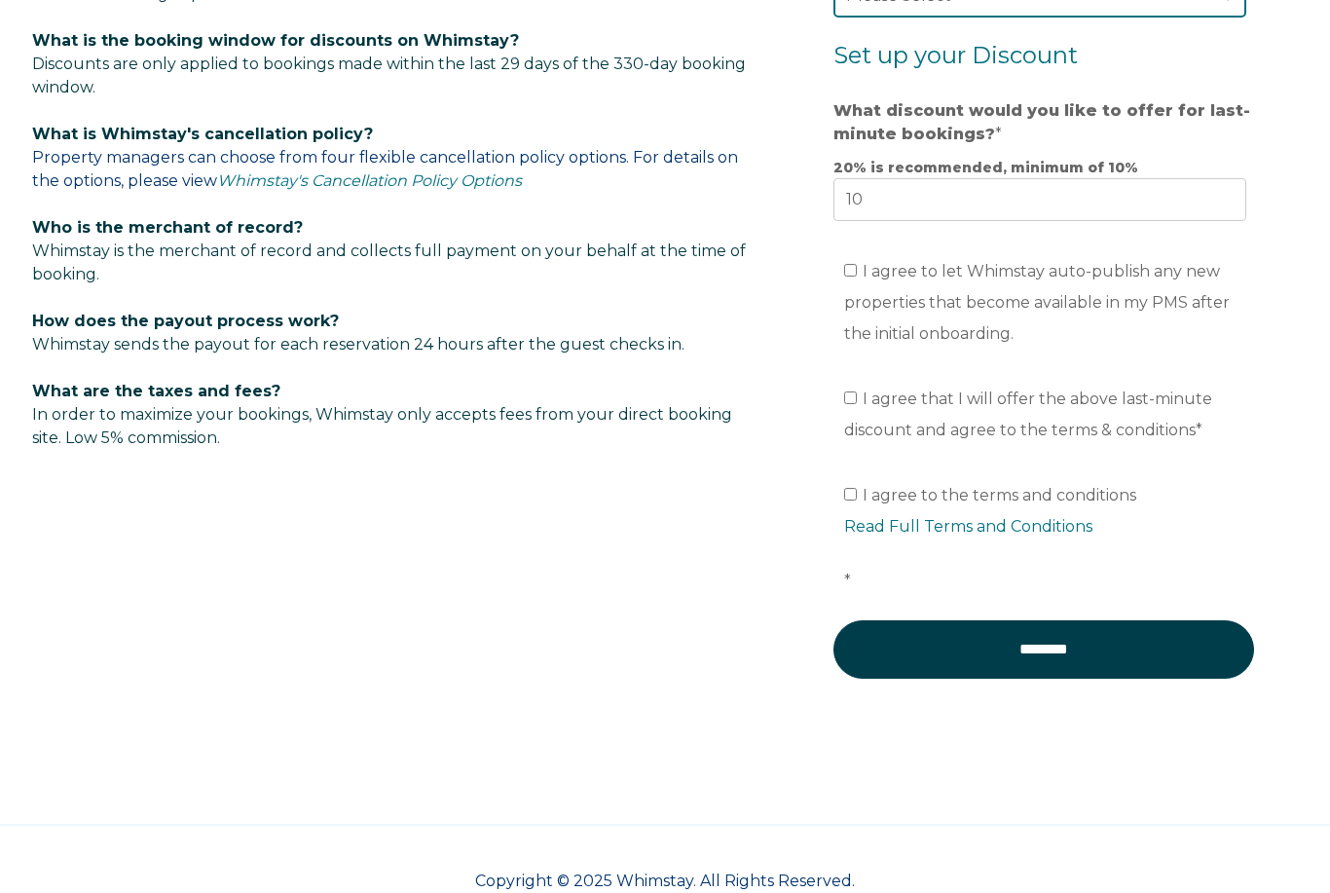
scroll to position [1145, 0]
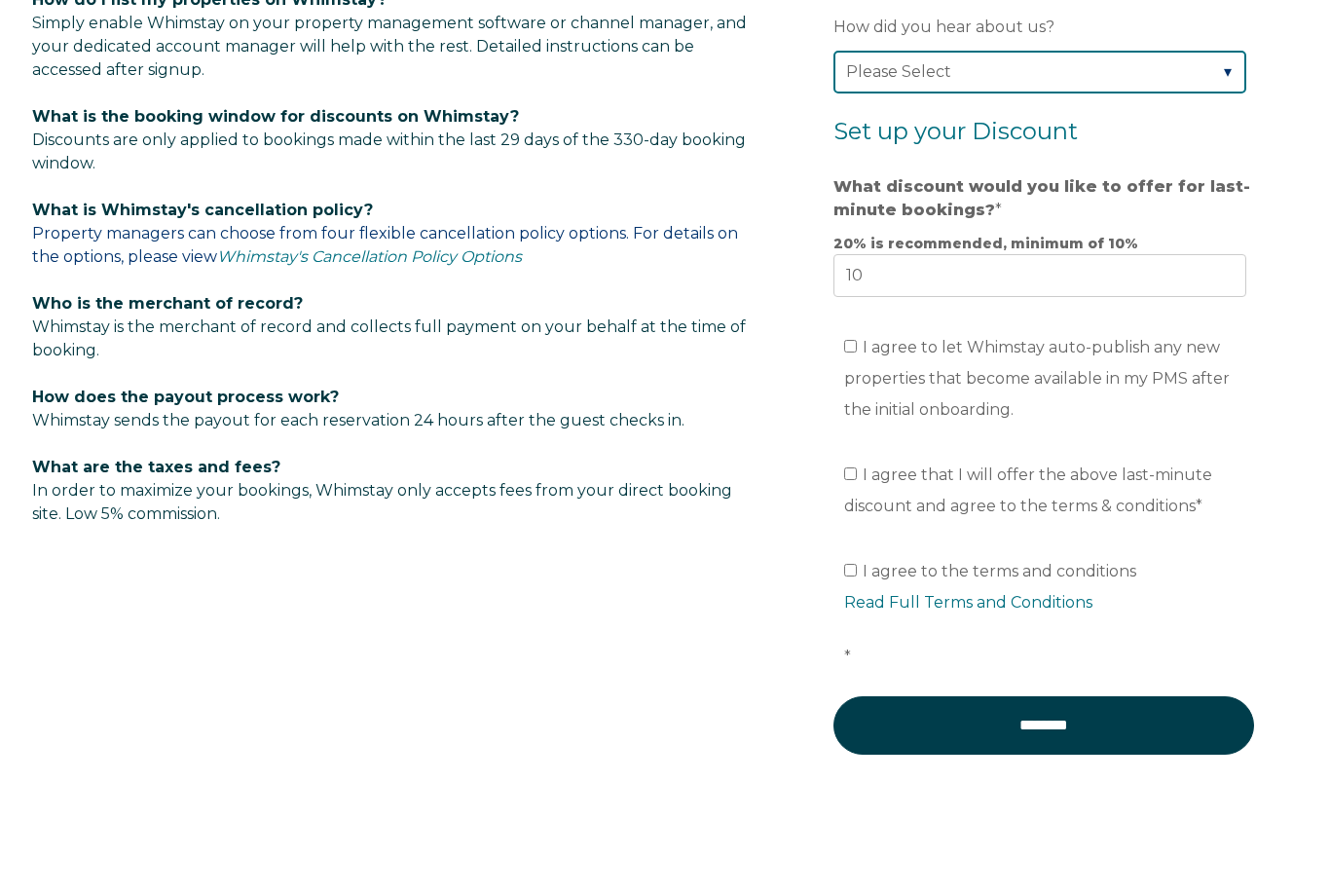
select select "Other"
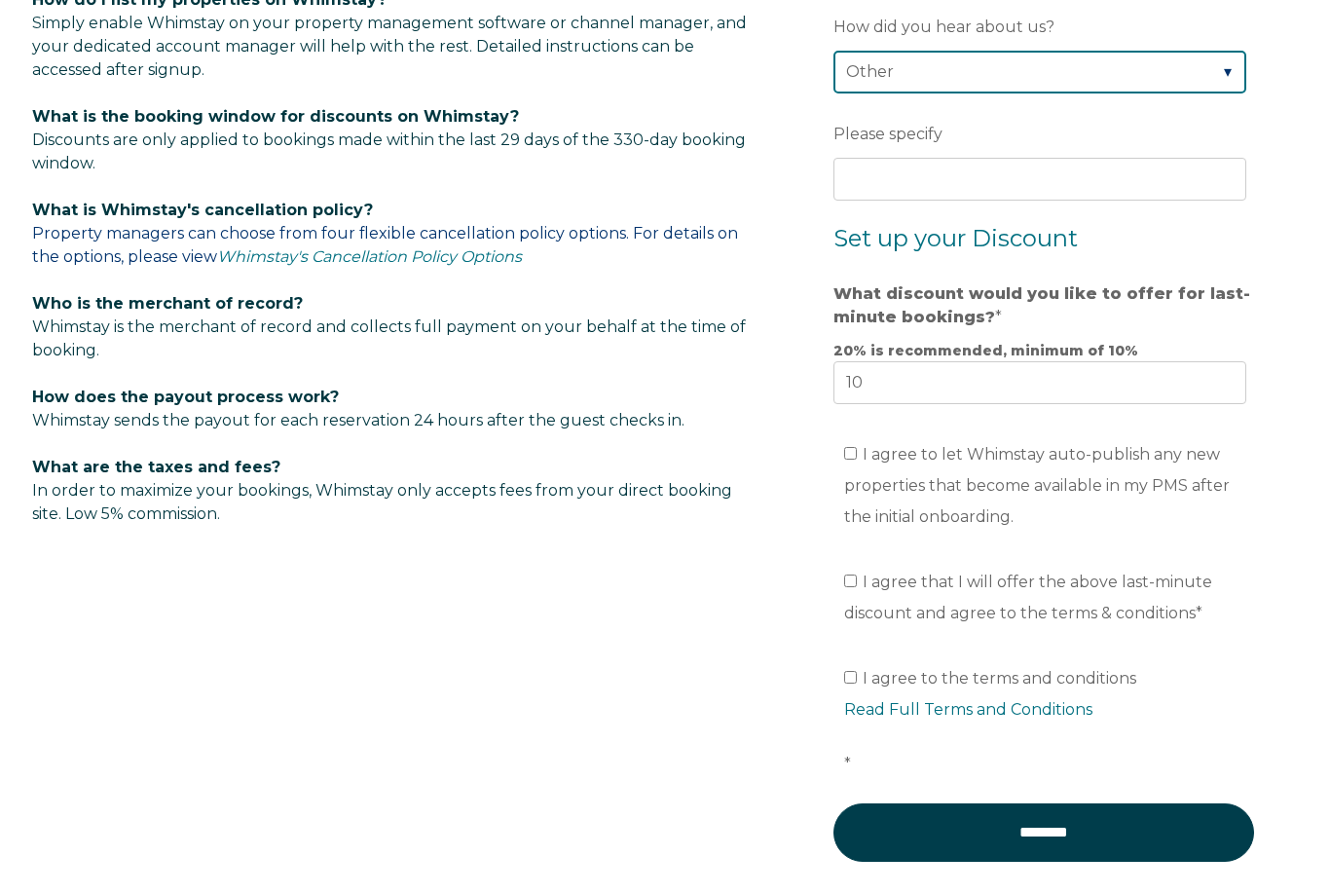
scroll to position [1146, 0]
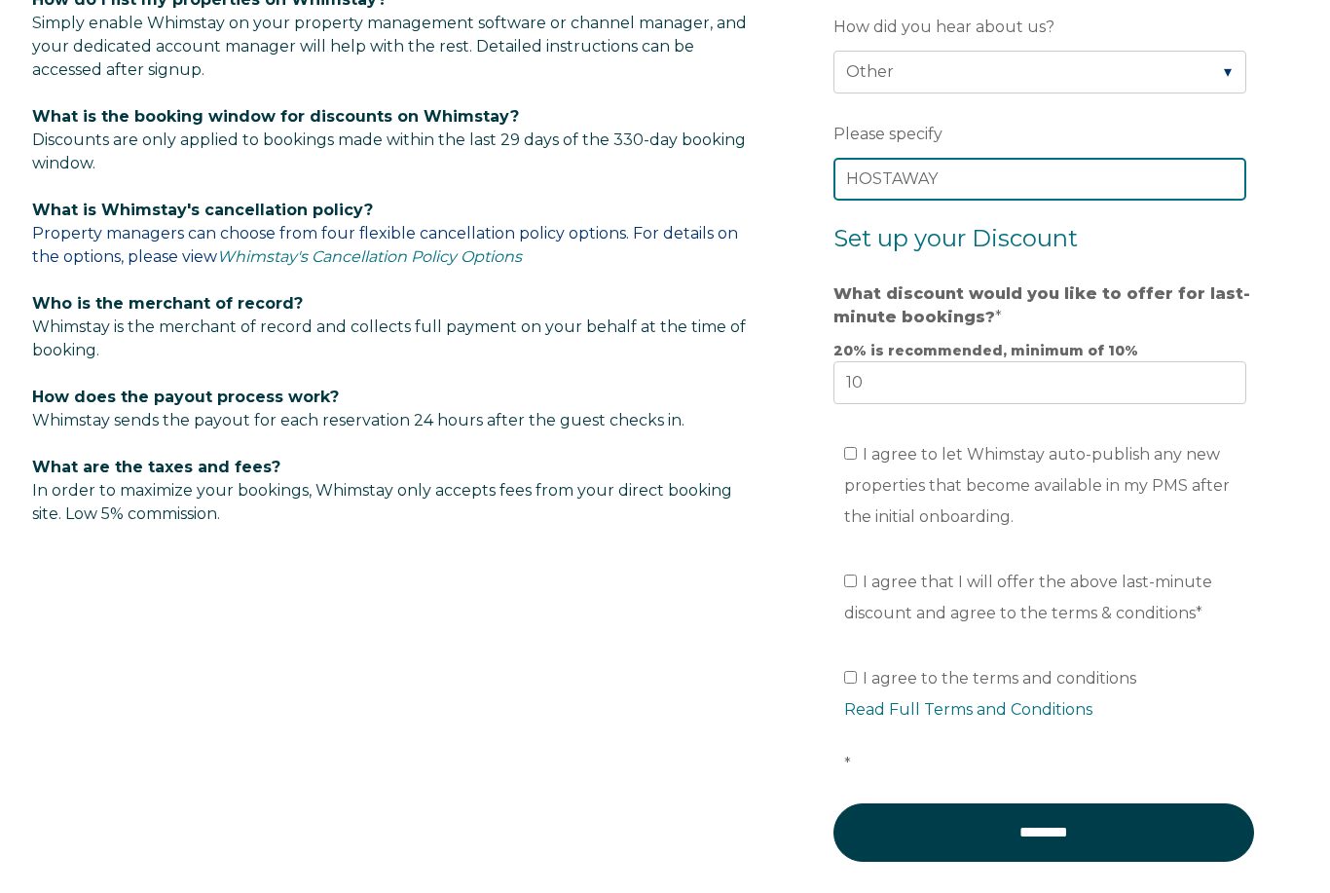
type input "HOSTAWAY"
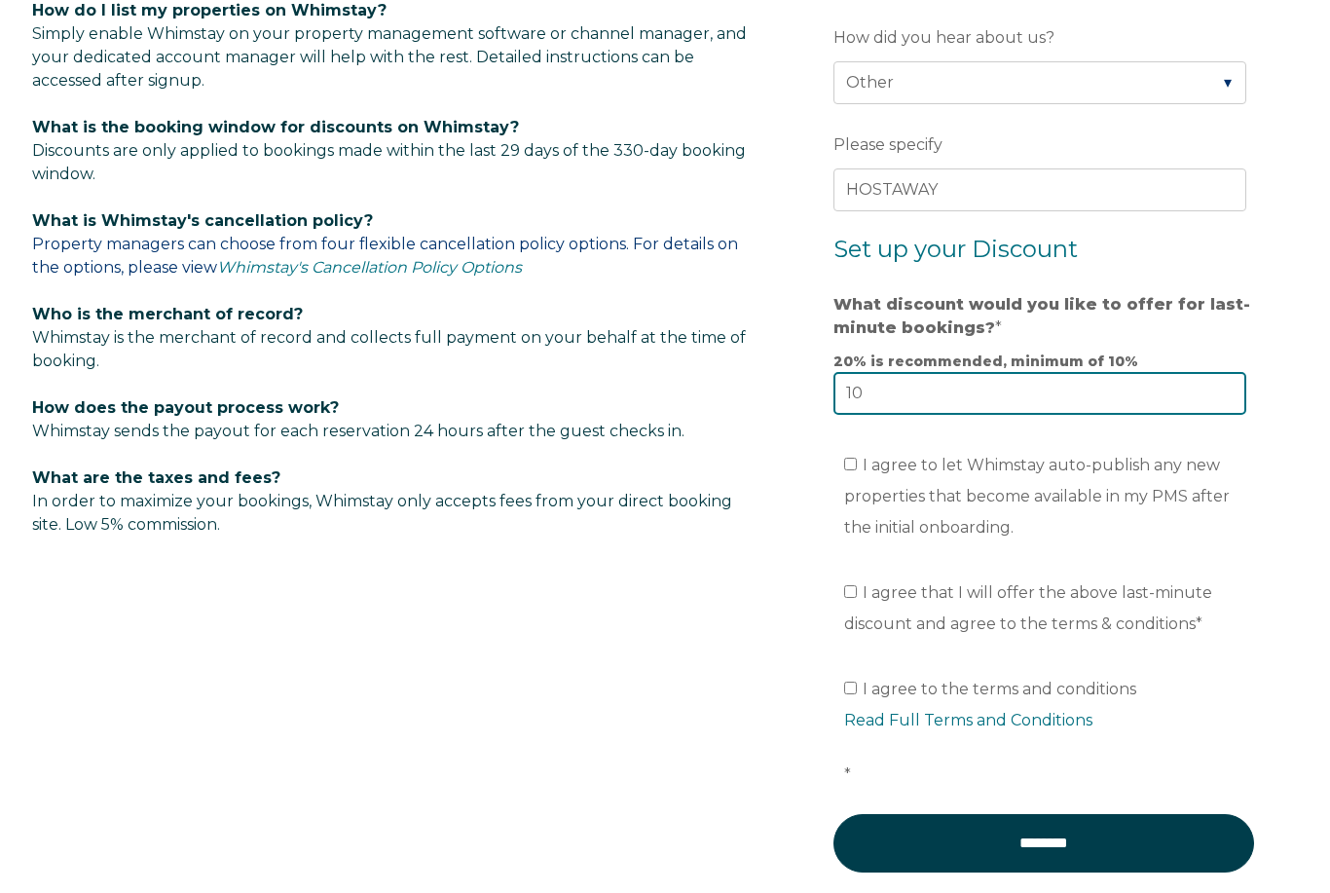
scroll to position [1135, 0]
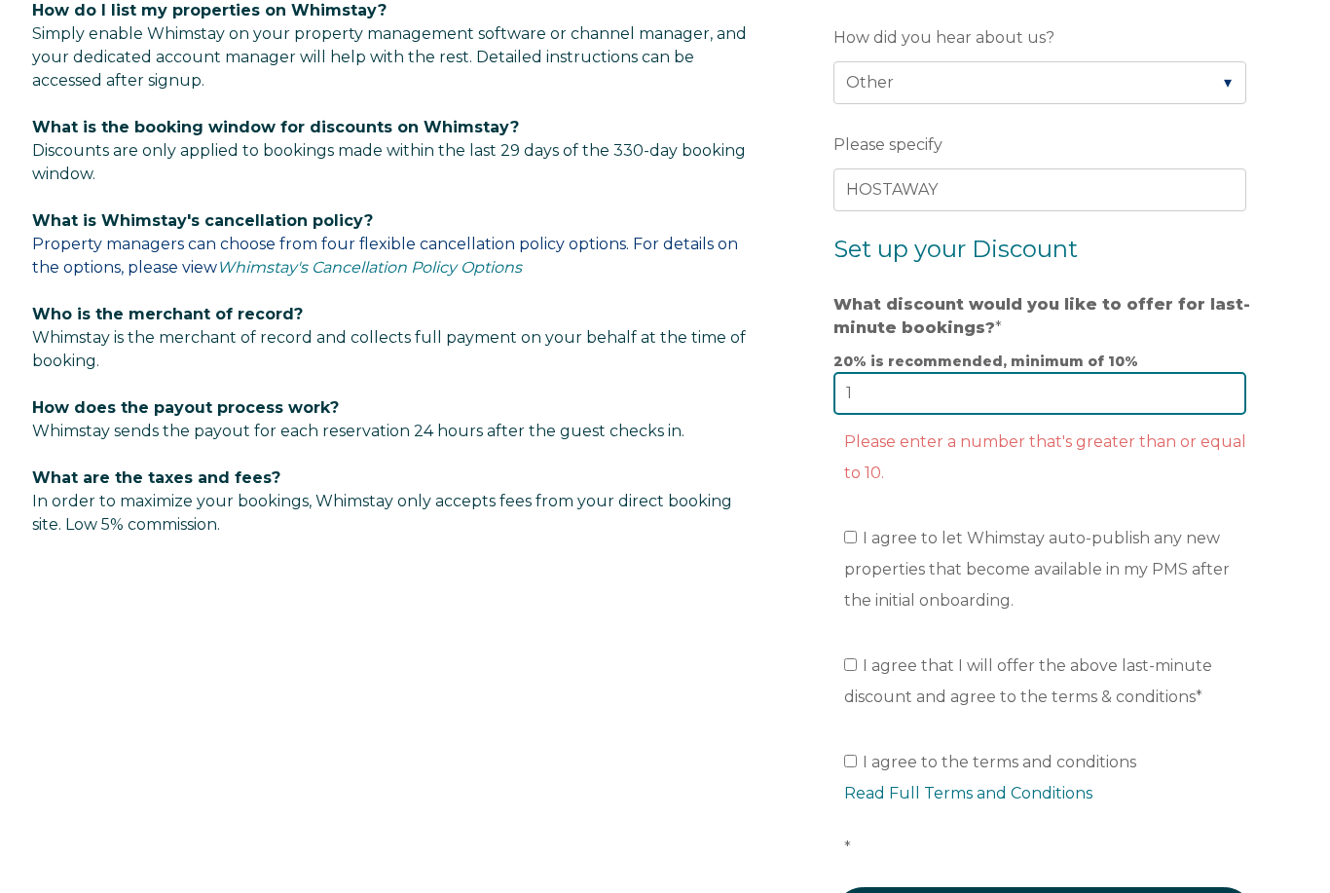
type input "10"
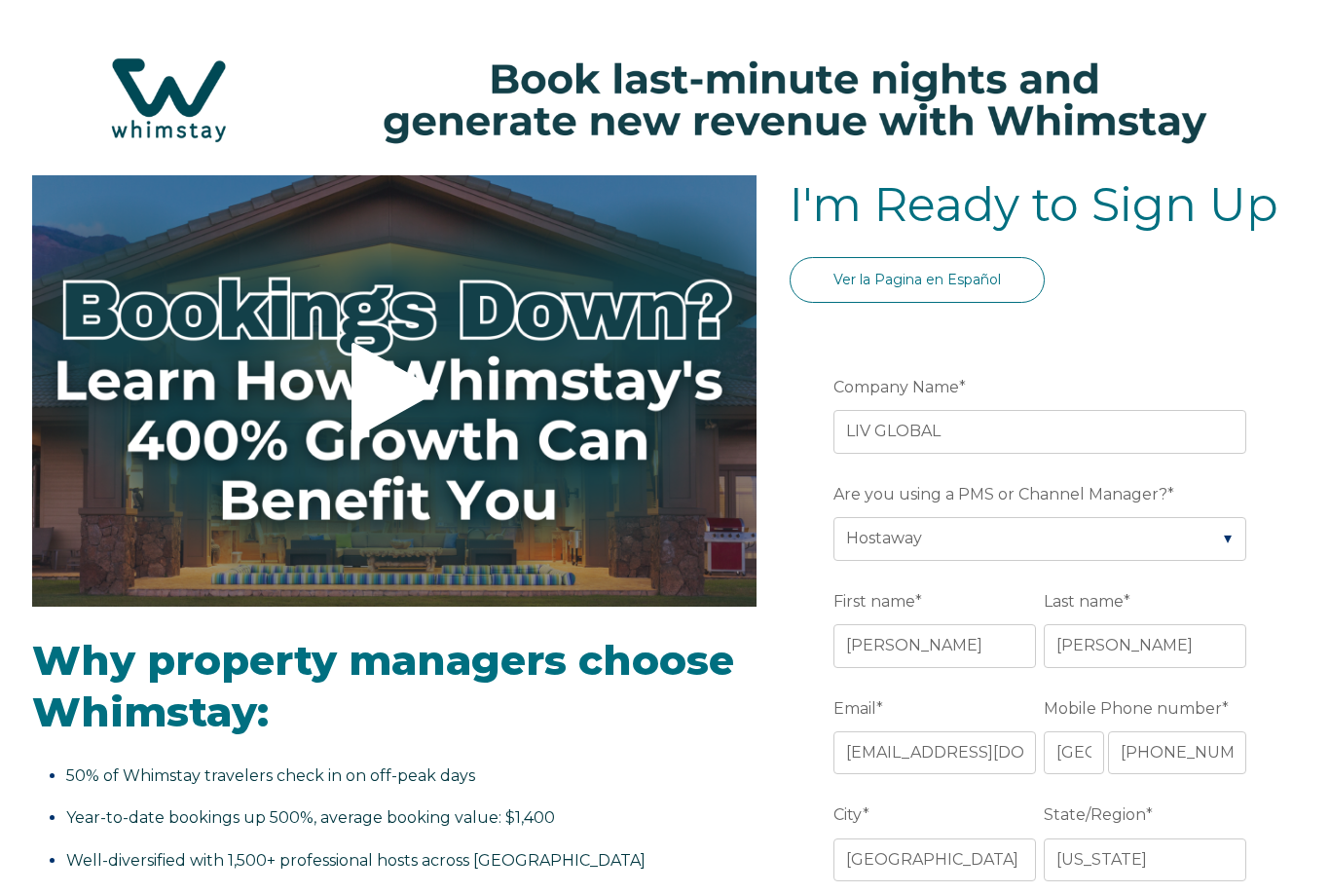
scroll to position [0, 0]
